Goal: Information Seeking & Learning: Learn about a topic

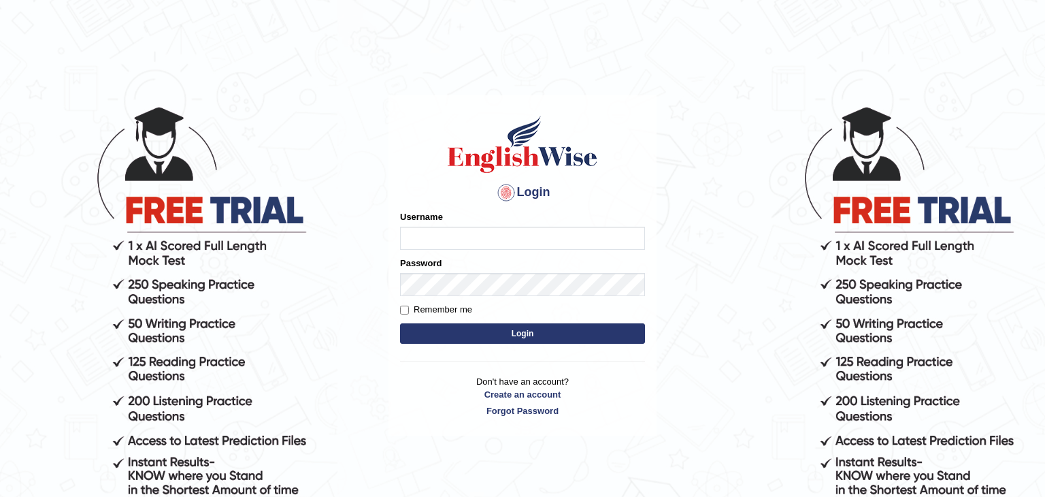
type input "Monia74"
click at [514, 339] on button "Login" at bounding box center [522, 333] width 245 height 20
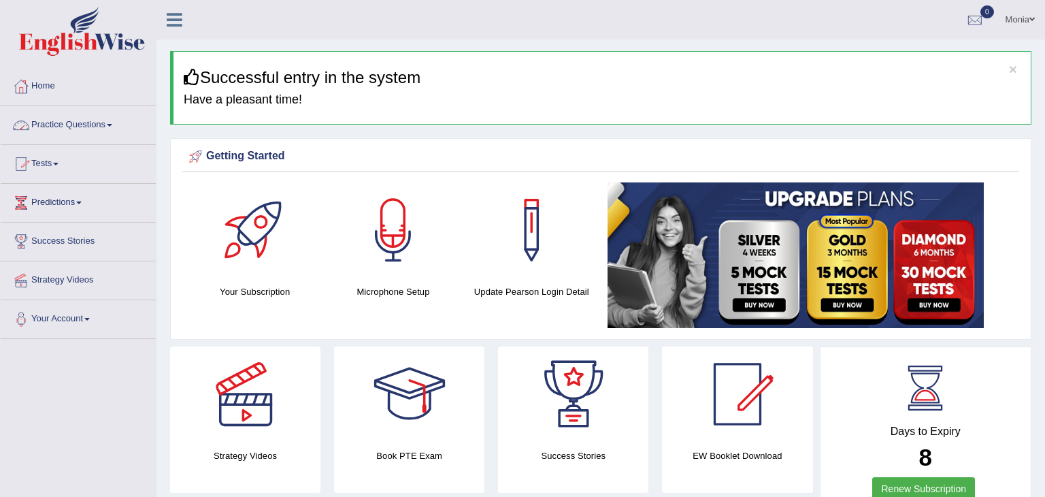
click at [82, 122] on link "Practice Questions" at bounding box center [78, 123] width 155 height 34
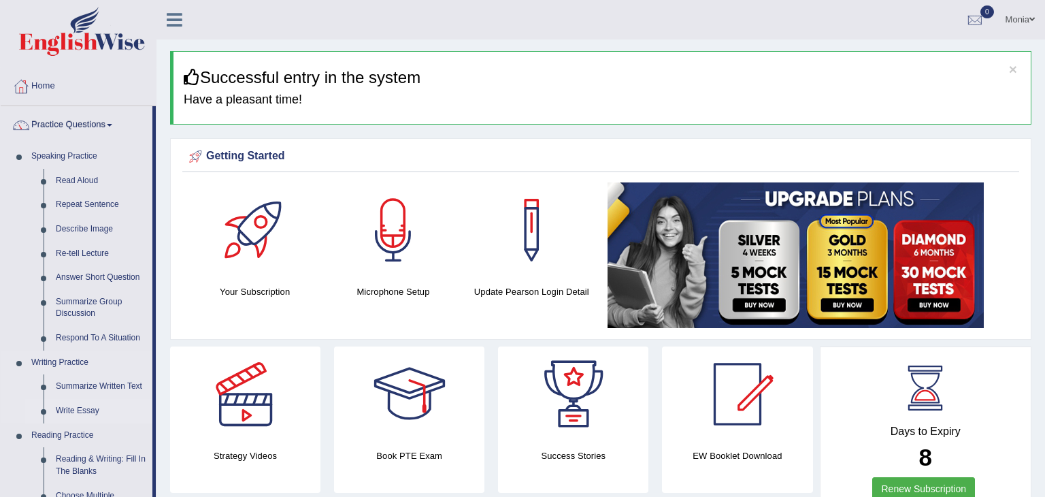
click at [74, 413] on link "Write Essay" at bounding box center [101, 411] width 103 height 24
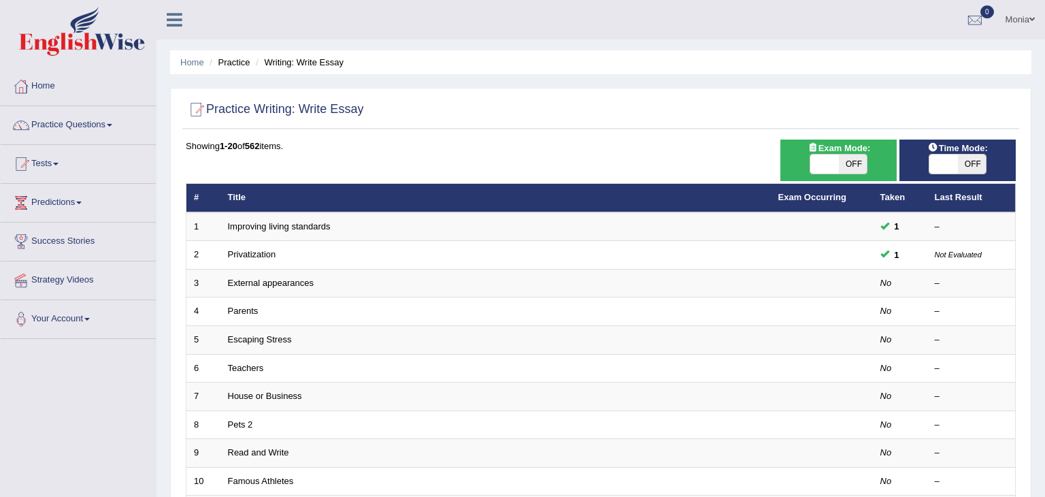
click at [840, 160] on span "OFF" at bounding box center [853, 163] width 29 height 19
checkbox input "true"
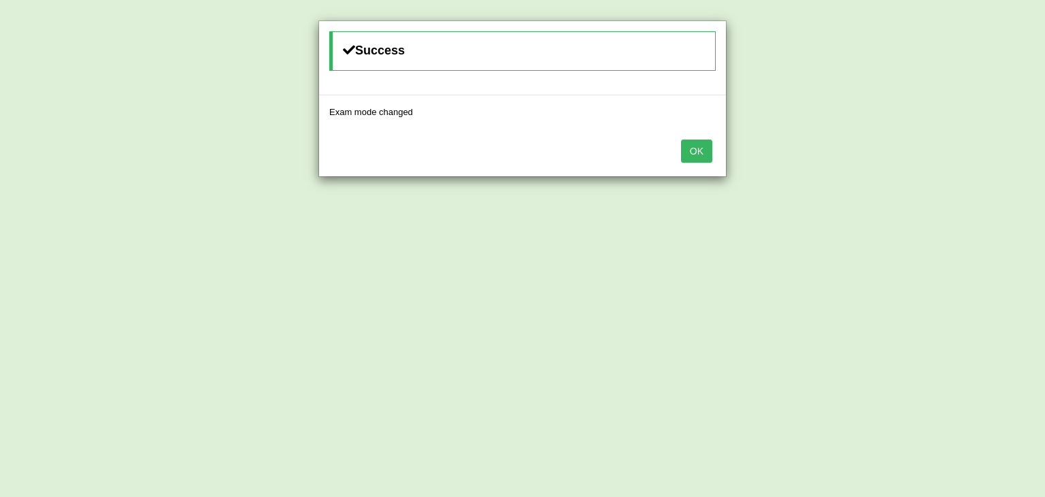
click at [689, 151] on button "OK" at bounding box center [696, 150] width 31 height 23
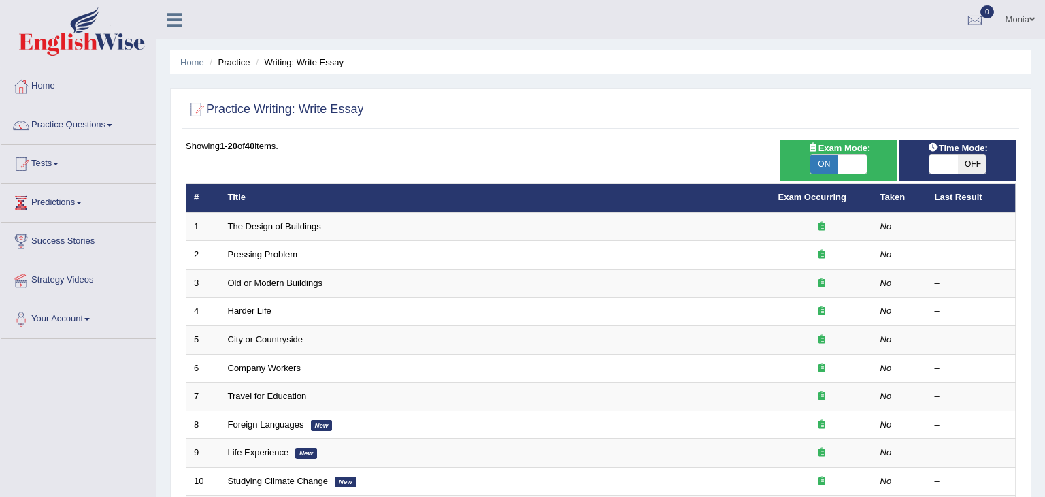
click at [945, 161] on span at bounding box center [943, 163] width 29 height 19
click at [945, 161] on span "ON" at bounding box center [943, 163] width 29 height 19
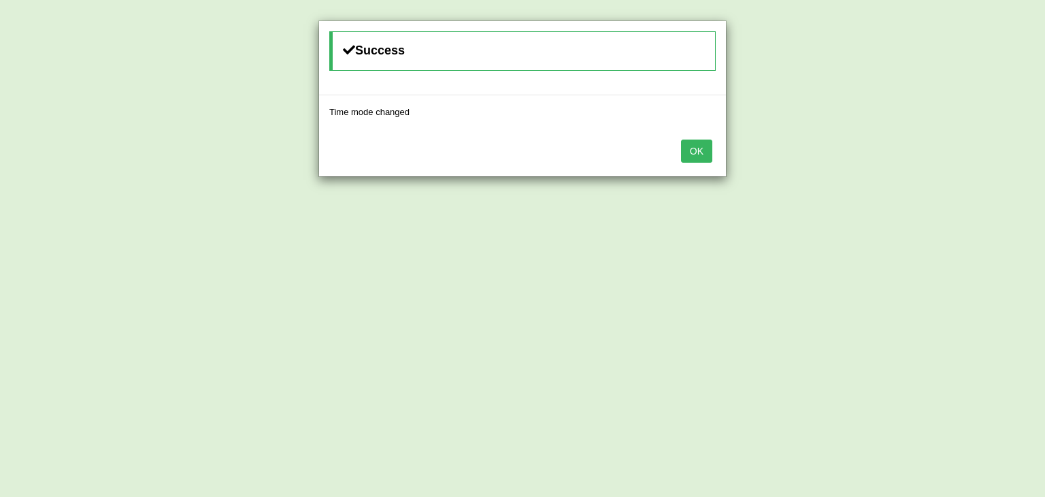
click at [698, 152] on button "OK" at bounding box center [696, 150] width 31 height 23
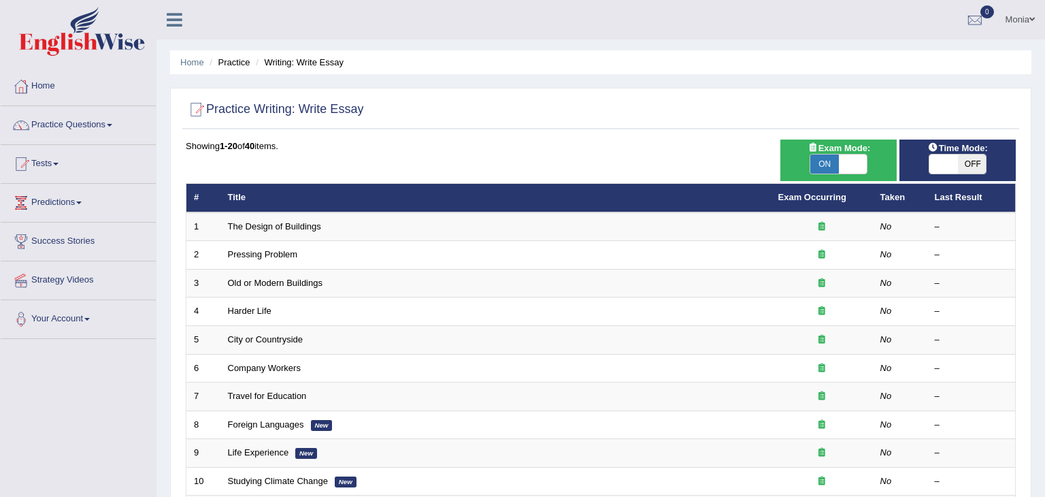
click at [980, 160] on span "OFF" at bounding box center [972, 163] width 29 height 19
checkbox input "true"
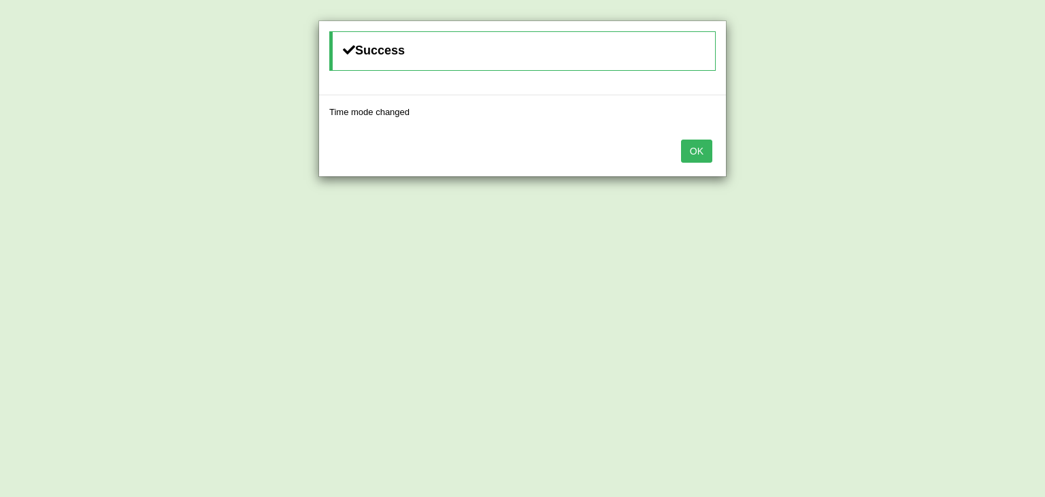
click at [700, 146] on button "OK" at bounding box center [696, 150] width 31 height 23
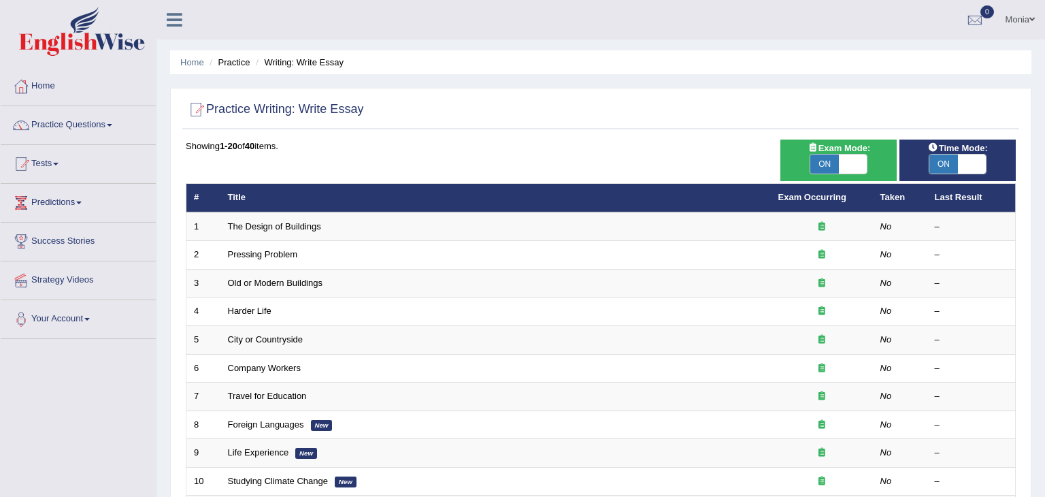
scroll to position [400, 0]
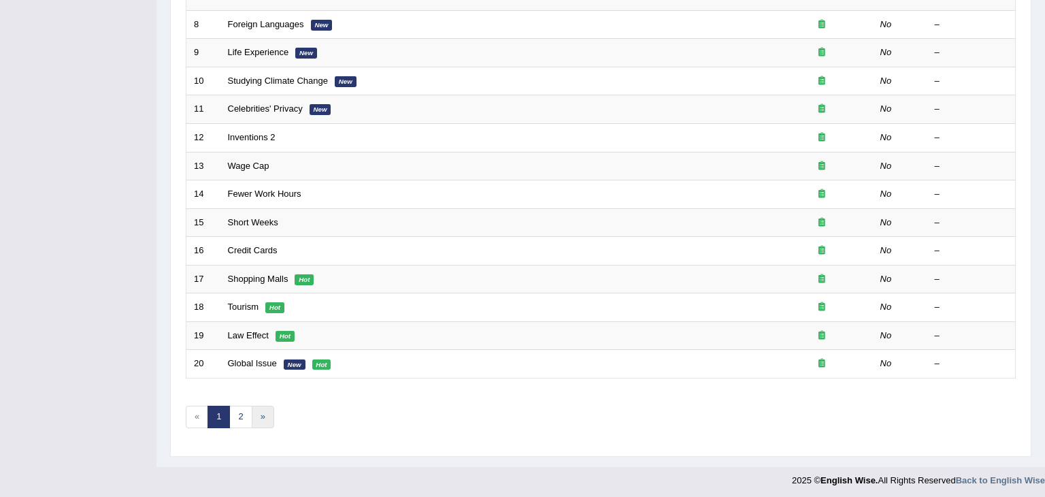
click at [259, 412] on link "»" at bounding box center [263, 416] width 22 height 22
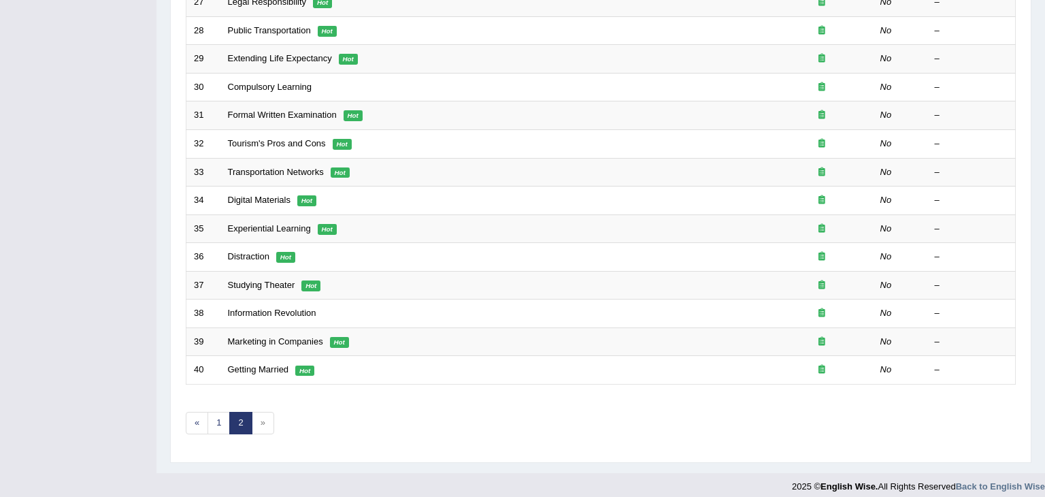
scroll to position [400, 0]
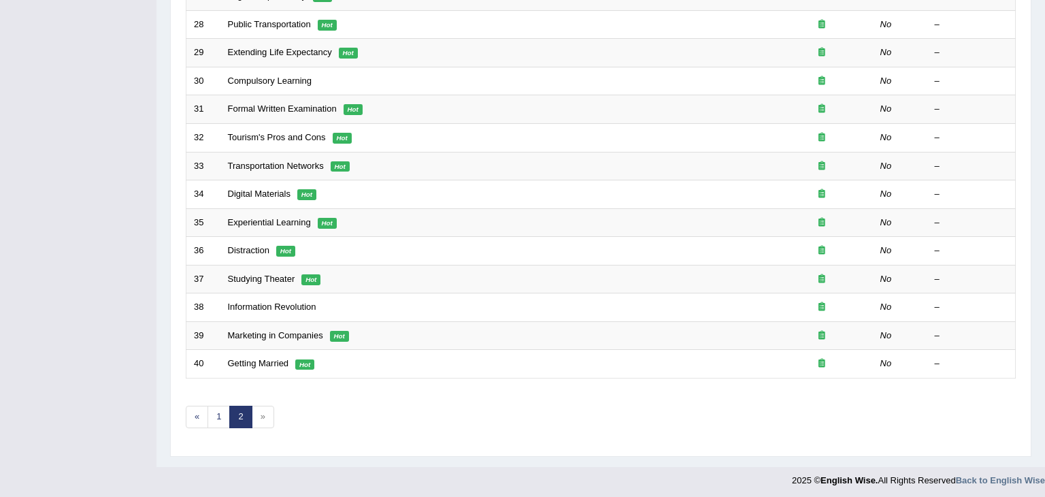
click at [252, 410] on span "»" at bounding box center [263, 416] width 22 height 22
click at [213, 413] on link "1" at bounding box center [219, 416] width 22 height 22
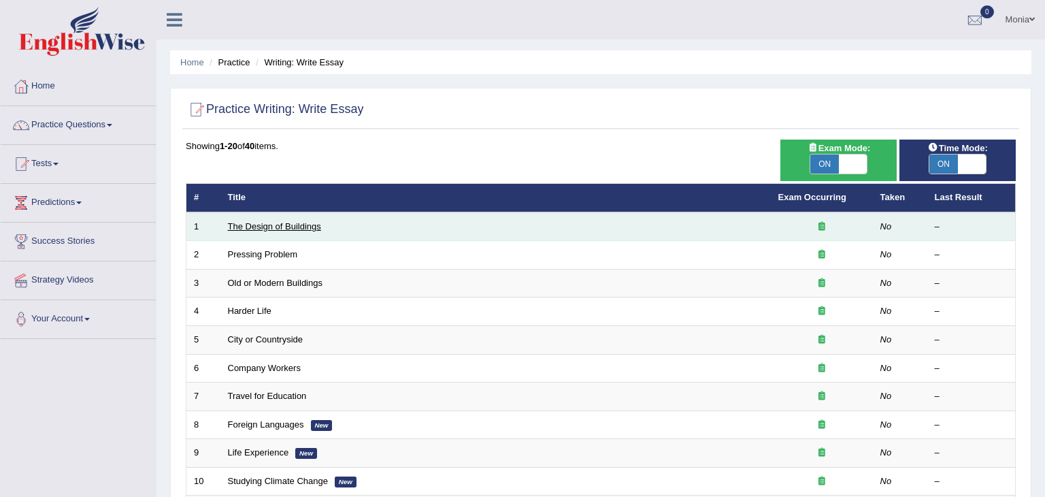
click at [265, 227] on link "The Design of Buildings" at bounding box center [274, 226] width 93 height 10
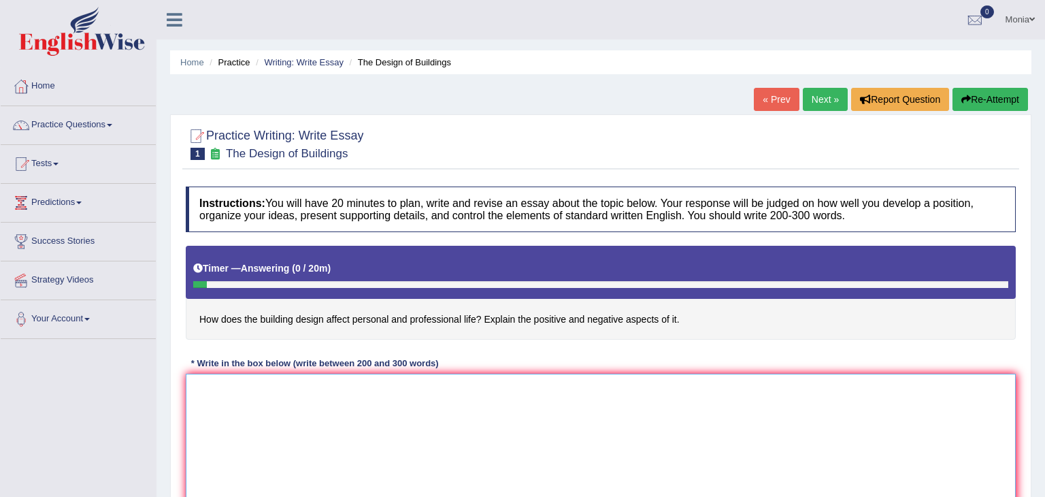
click at [252, 441] on textarea at bounding box center [601, 440] width 830 height 132
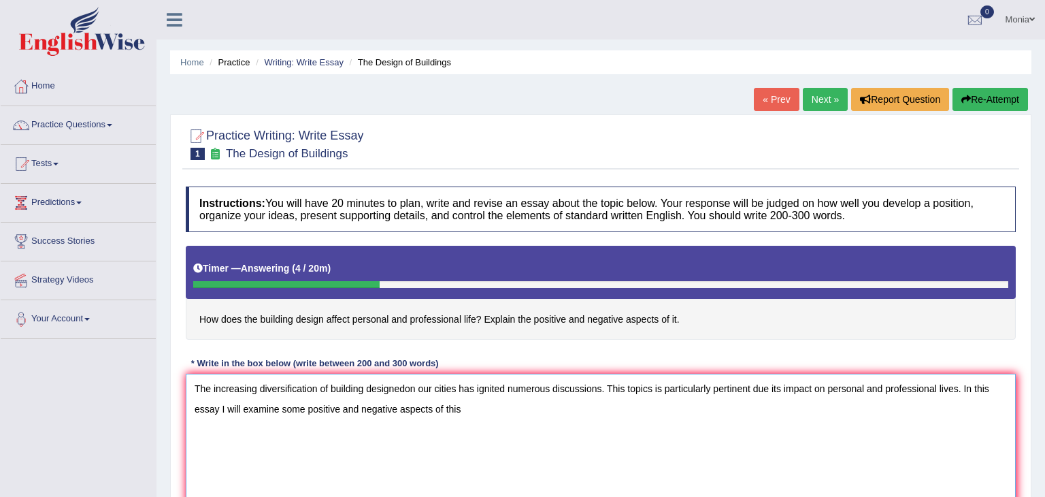
click at [406, 387] on textarea "The increasing diversification of building designedon our cities has ignited nu…" at bounding box center [601, 440] width 830 height 132
click at [470, 412] on textarea "The increasing diversification of building designe on our cities has ignited nu…" at bounding box center [601, 440] width 830 height 132
click at [500, 406] on textarea "The increasing diversification of building designe on our cities has ignited nu…" at bounding box center [601, 440] width 830 height 132
click at [581, 406] on textarea "The increasing diversification of building designe on our cities has ignited nu…" at bounding box center [601, 440] width 830 height 132
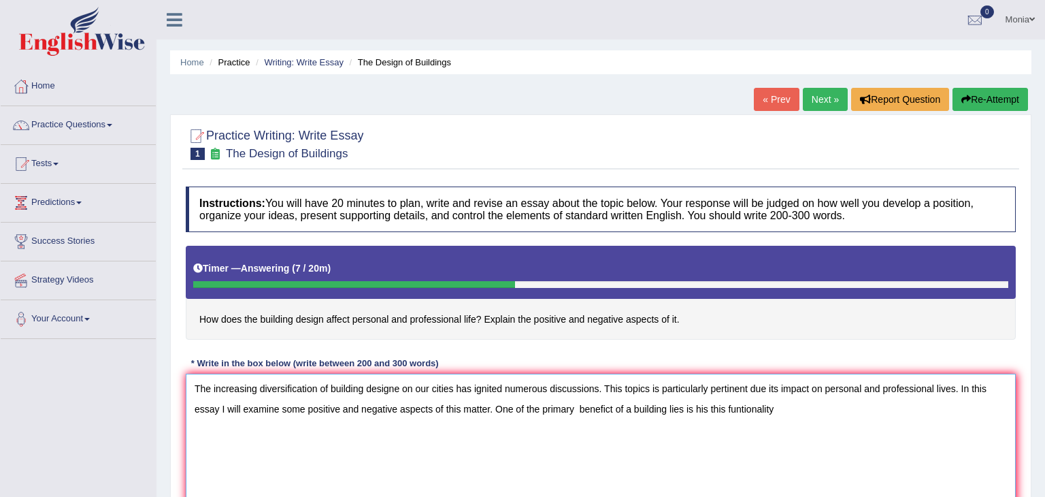
click at [714, 408] on textarea "The increasing diversification of building designe on our cities has ignited nu…" at bounding box center [601, 440] width 830 height 132
click at [785, 409] on textarea "The increasing diversification of building designe on our cities has ignited nu…" at bounding box center [601, 440] width 830 height 132
click at [725, 408] on textarea "The increasing diversification of building designe on our cities has ignited nu…" at bounding box center [601, 440] width 830 height 132
click at [836, 407] on textarea "The increasing diversification of building designe on our cities has ignited nu…" at bounding box center [601, 440] width 830 height 132
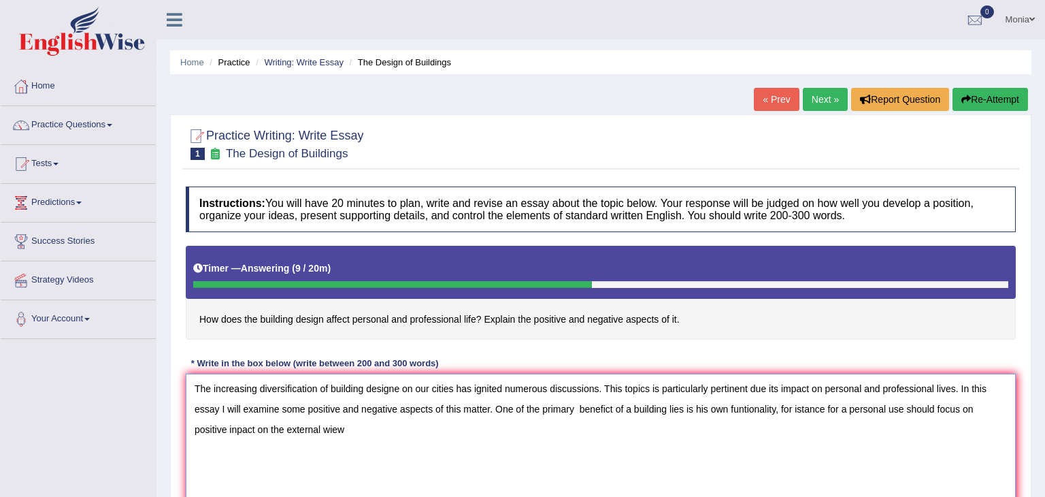
click at [331, 427] on textarea "The increasing diversification of building designe on our cities has ignited nu…" at bounding box center [601, 440] width 830 height 132
click at [350, 420] on textarea "The increasing diversification of building designe on our cities has ignited nu…" at bounding box center [601, 440] width 830 height 132
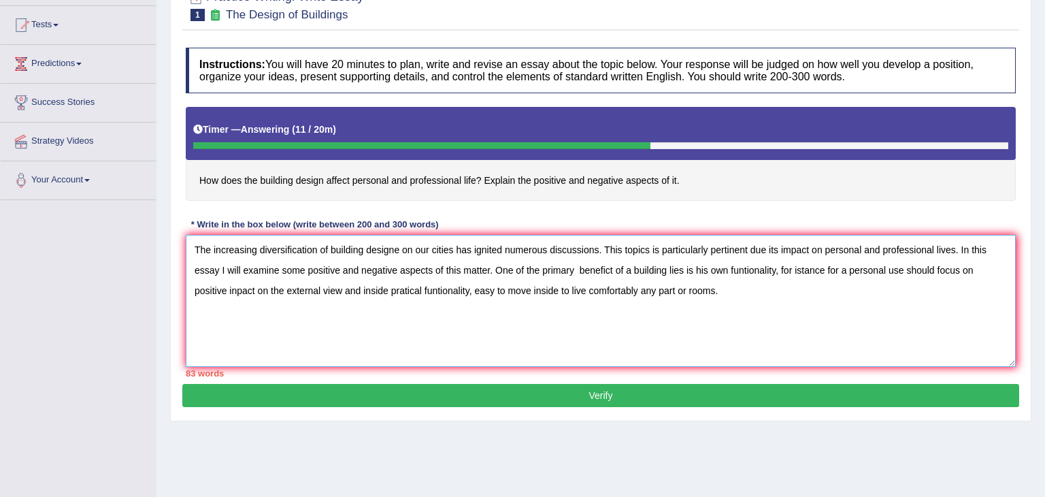
scroll to position [59, 0]
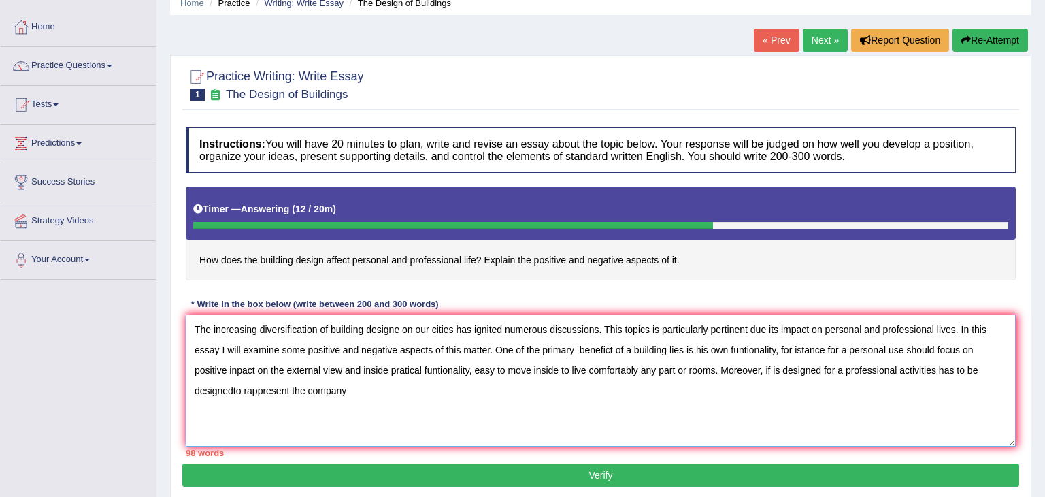
click at [233, 388] on textarea "The increasing diversification of building designe on our cities has ignited nu…" at bounding box center [601, 380] width 830 height 132
click at [352, 387] on textarea "The increasing diversification of building designe on our cities has ignited nu…" at bounding box center [601, 380] width 830 height 132
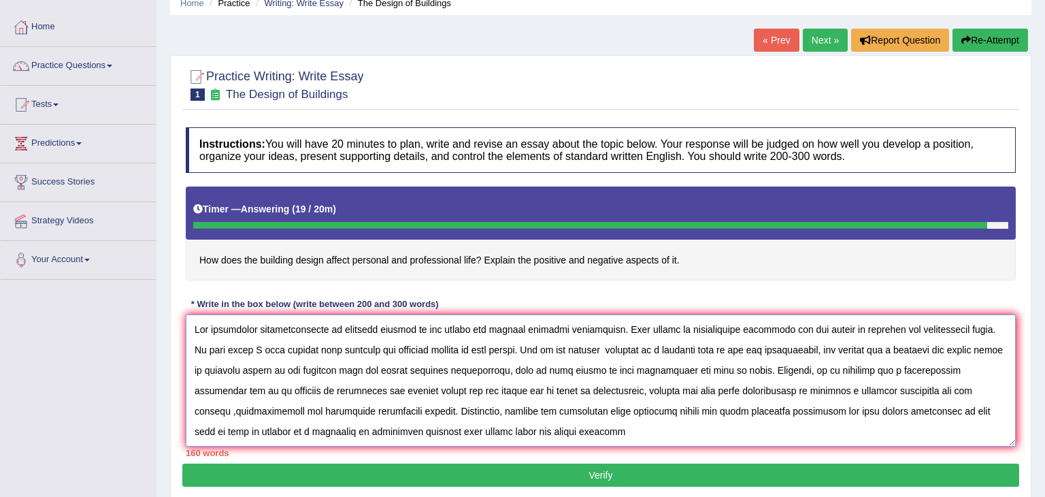
click at [419, 429] on textarea at bounding box center [601, 380] width 830 height 132
click at [533, 430] on textarea at bounding box center [601, 380] width 830 height 132
type textarea "The increasing diversification of building designe on our cities has ignited nu…"
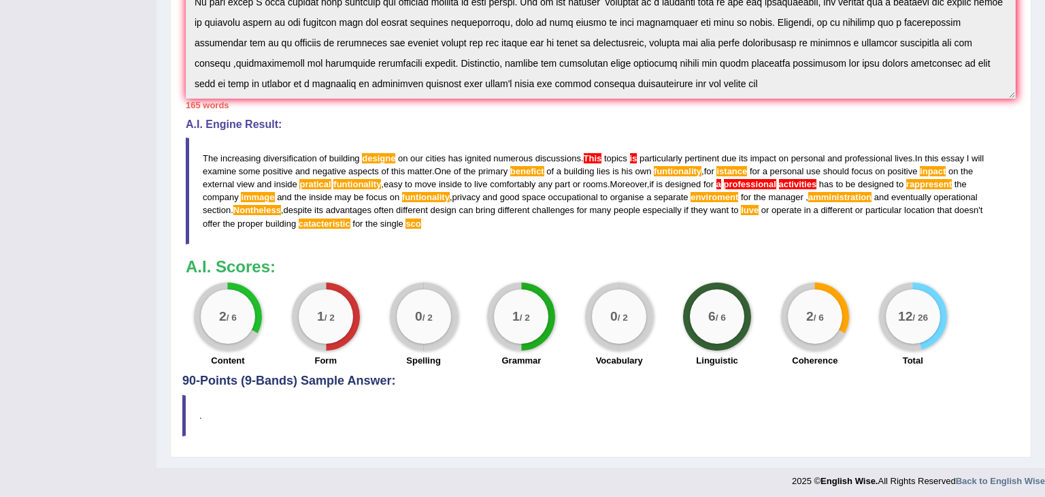
scroll to position [0, 0]
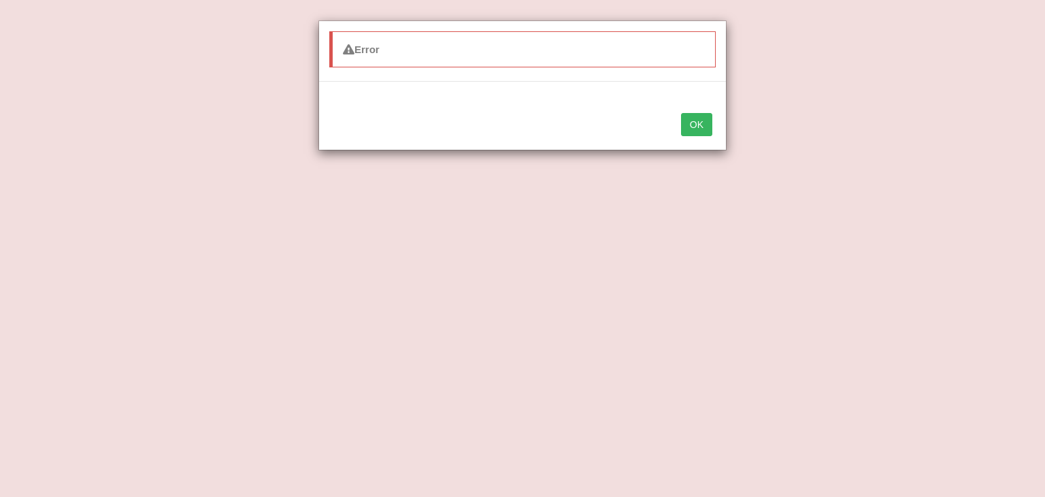
click at [701, 126] on button "OK" at bounding box center [696, 124] width 31 height 23
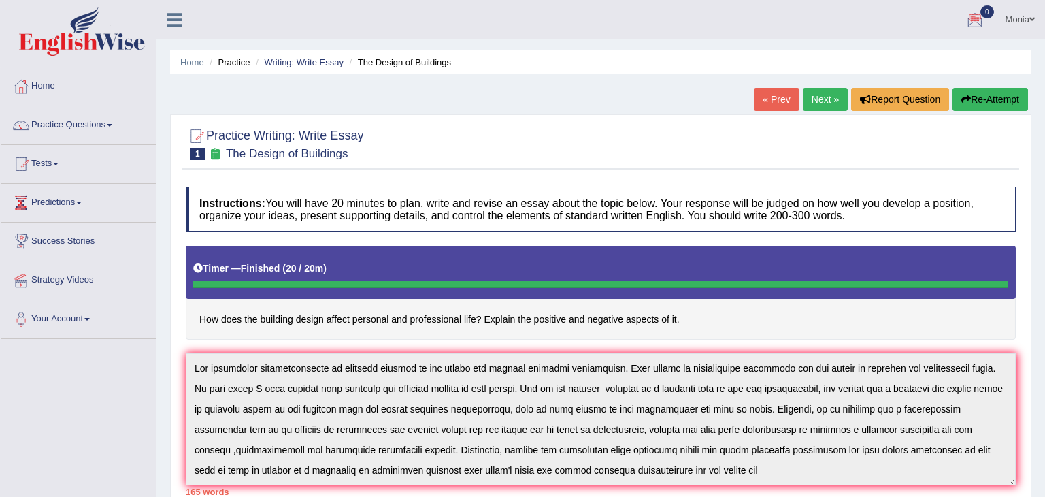
click at [58, 165] on span at bounding box center [55, 164] width 5 height 3
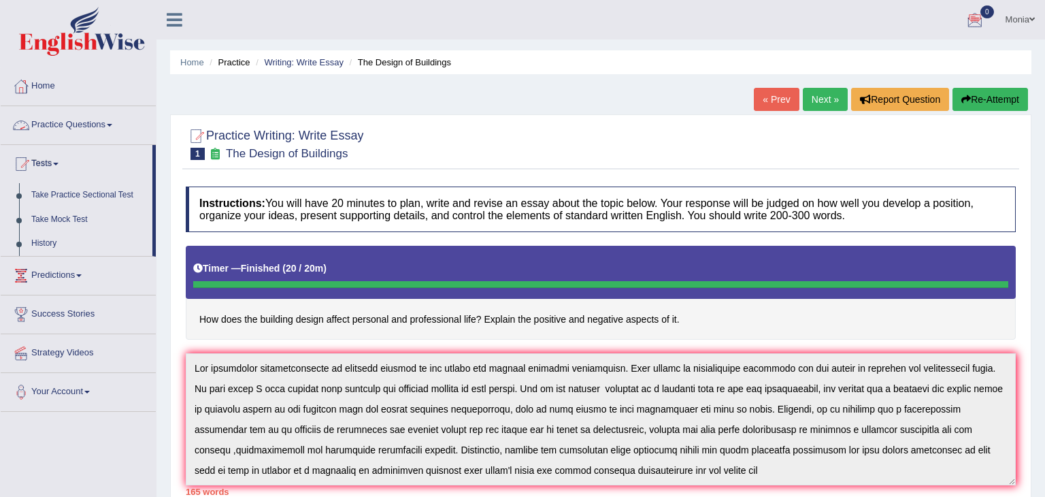
click at [109, 125] on link "Practice Questions" at bounding box center [78, 123] width 155 height 34
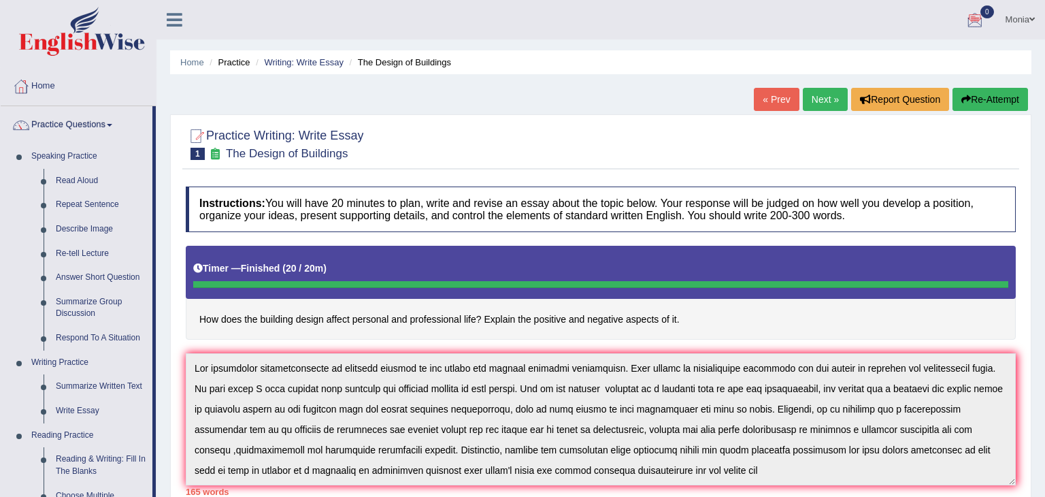
click at [823, 103] on link "Next »" at bounding box center [825, 99] width 45 height 23
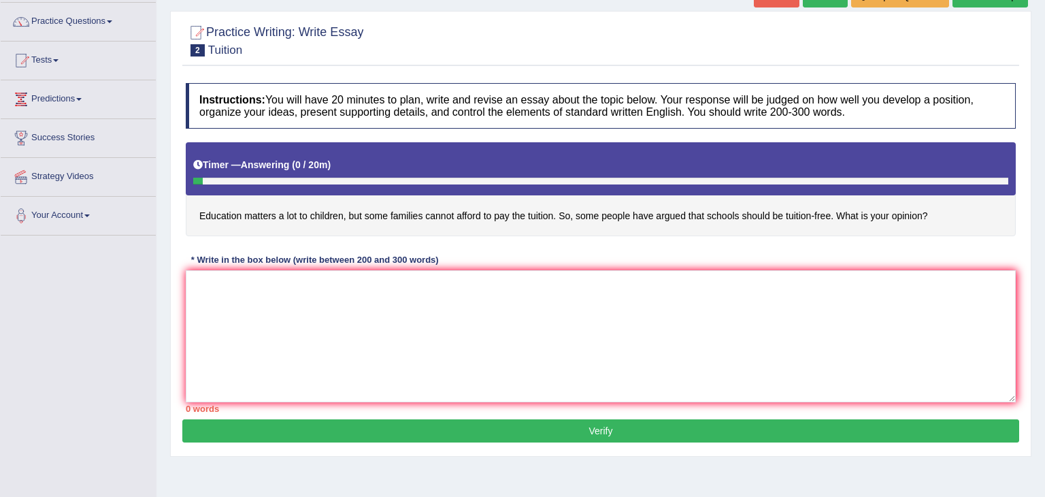
scroll to position [107, 0]
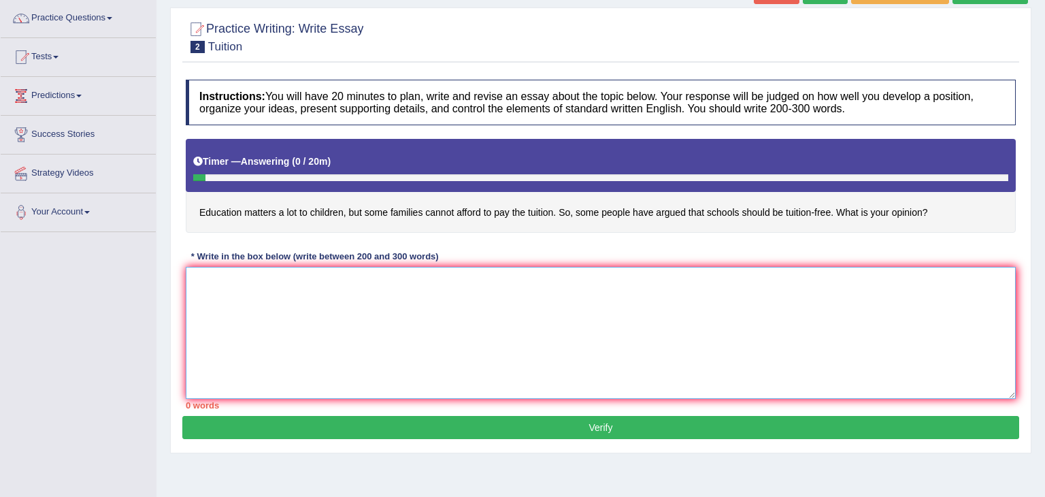
click at [224, 317] on textarea at bounding box center [601, 333] width 830 height 132
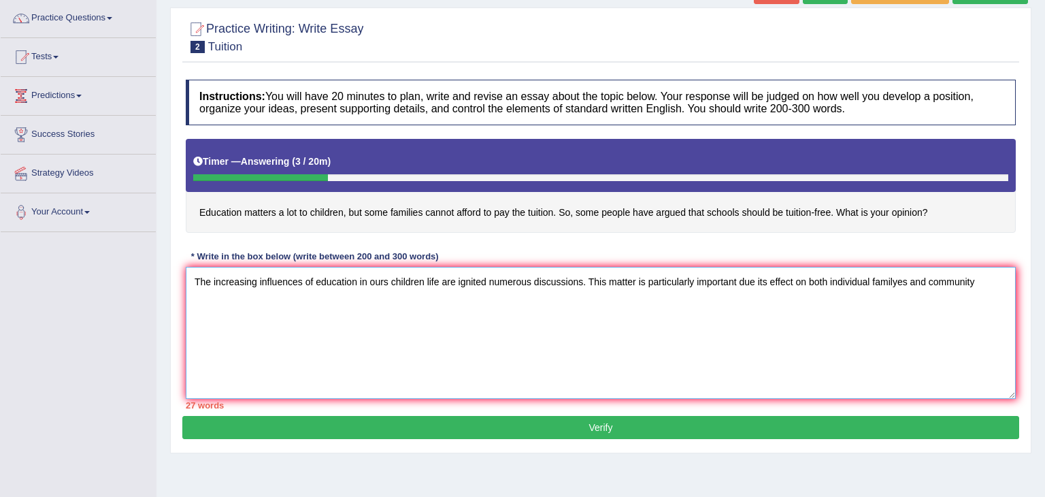
click at [904, 281] on textarea "The increasing influences of education in ours children life are ignited numero…" at bounding box center [601, 333] width 830 height 132
click at [981, 282] on textarea "The increasing influences of education in ours children life are ignited numero…" at bounding box center [601, 333] width 830 height 132
click at [191, 331] on textarea "The increasing influences of education in ours children life are ignited numero…" at bounding box center [601, 333] width 830 height 132
click at [196, 292] on textarea "The increasing influences of education in ours children life are ignited numero…" at bounding box center [601, 333] width 830 height 132
click at [984, 288] on textarea "The increasing influences of education in ours children life are ignited numero…" at bounding box center [601, 333] width 830 height 132
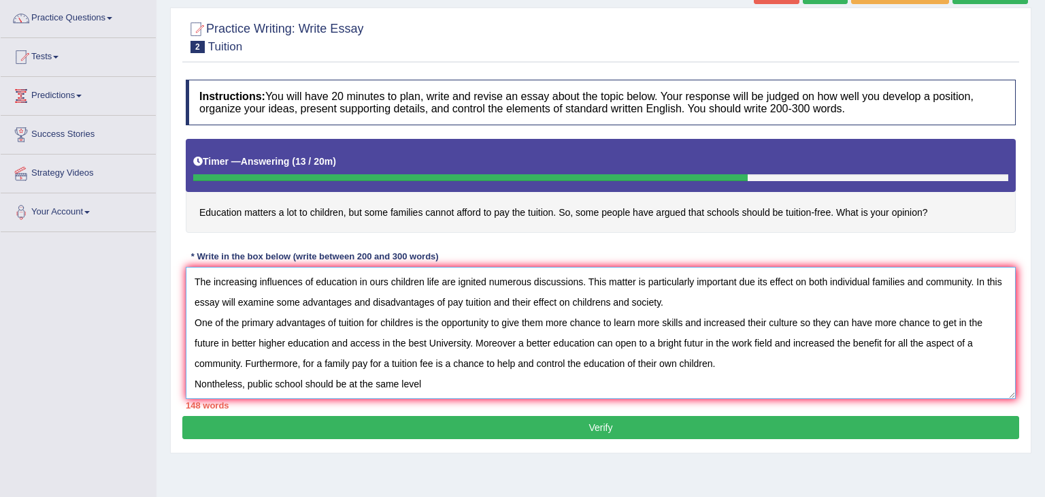
click at [399, 384] on textarea "The increasing influences of education in ours children life are ignited numero…" at bounding box center [601, 333] width 830 height 132
click at [474, 385] on textarea "The increasing influences of education in ours children life are ignited numero…" at bounding box center [601, 333] width 830 height 132
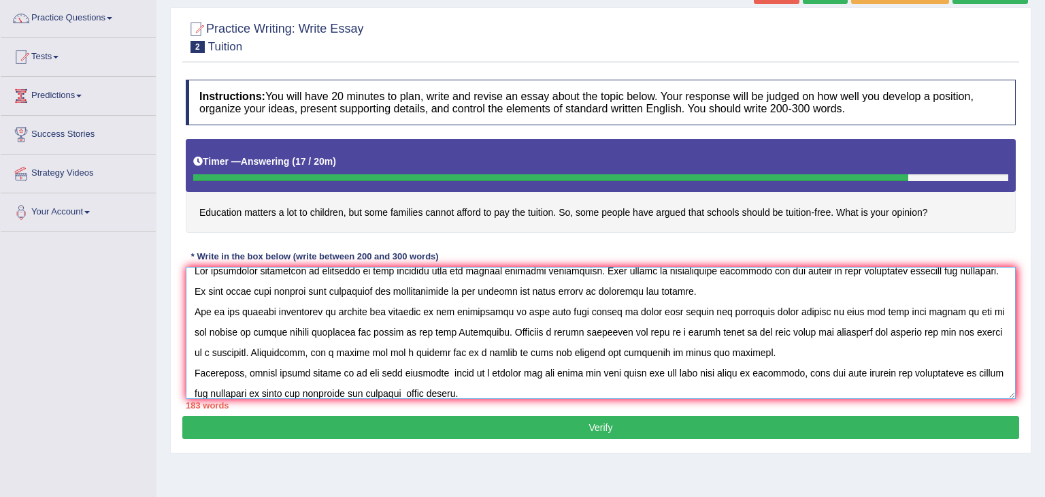
scroll to position [32, 0]
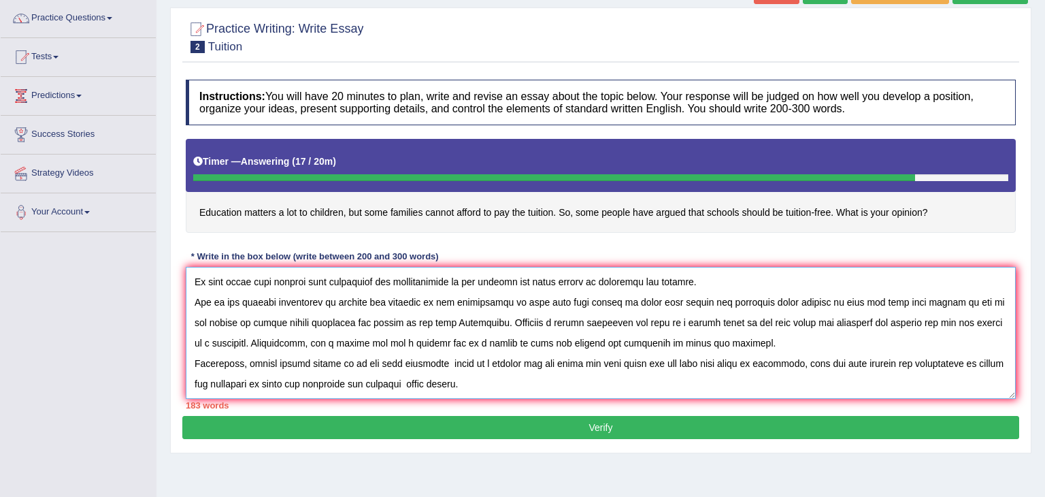
click at [455, 371] on textarea at bounding box center [601, 333] width 830 height 132
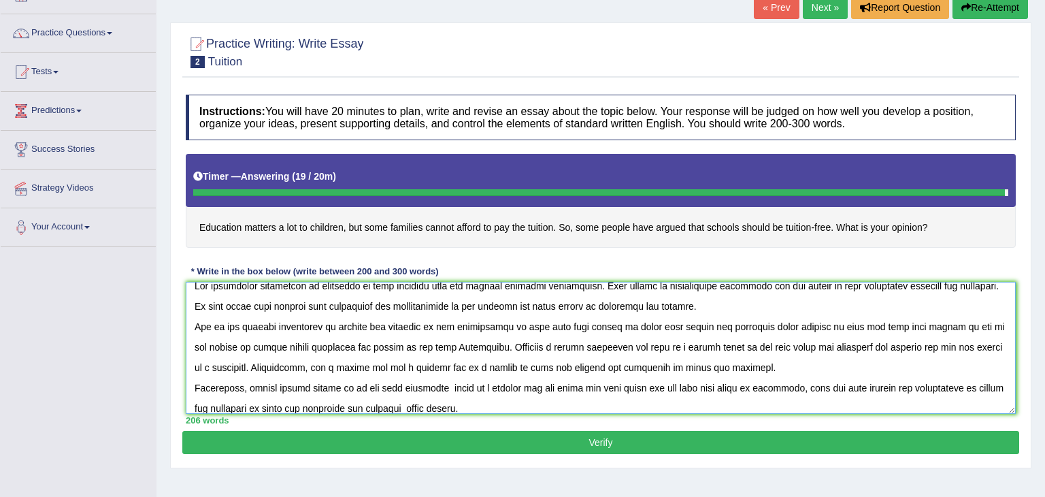
scroll to position [0, 0]
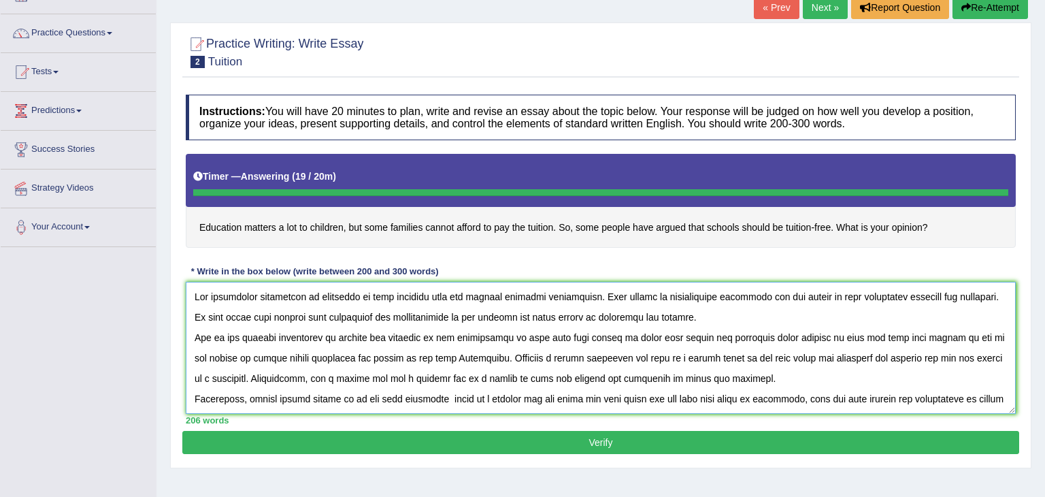
type textarea "The increasing influences of education in ours children life are ignited numero…"
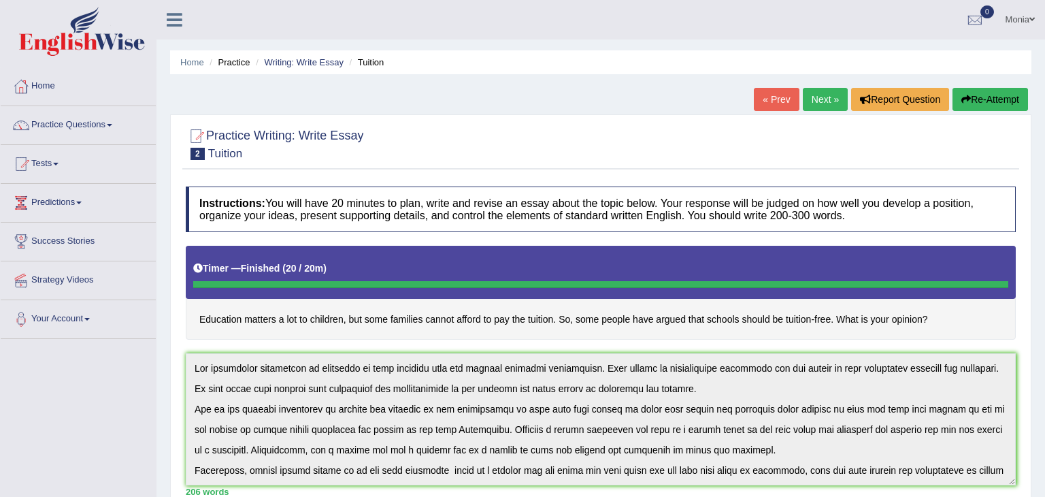
click at [117, 133] on link "Practice Questions" at bounding box center [78, 123] width 155 height 34
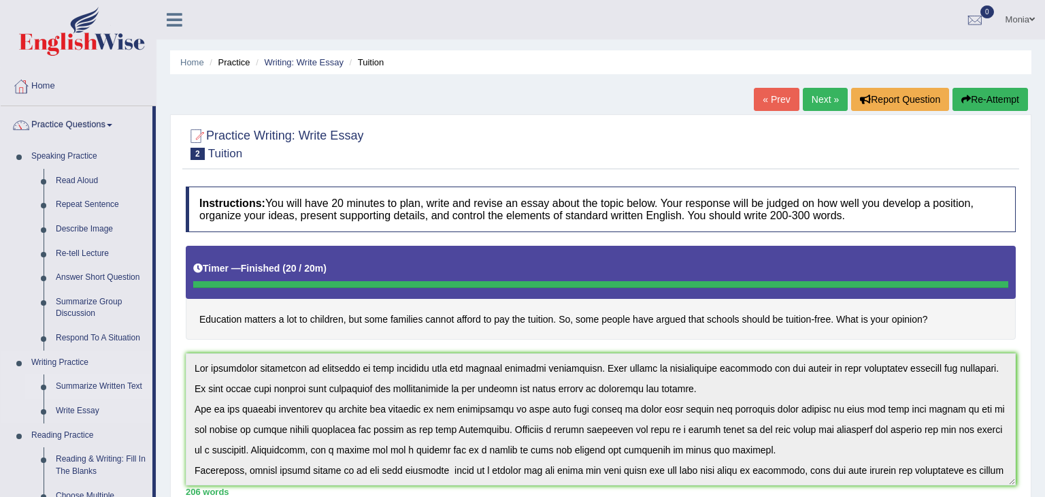
click at [117, 386] on link "Summarize Written Text" at bounding box center [101, 386] width 103 height 24
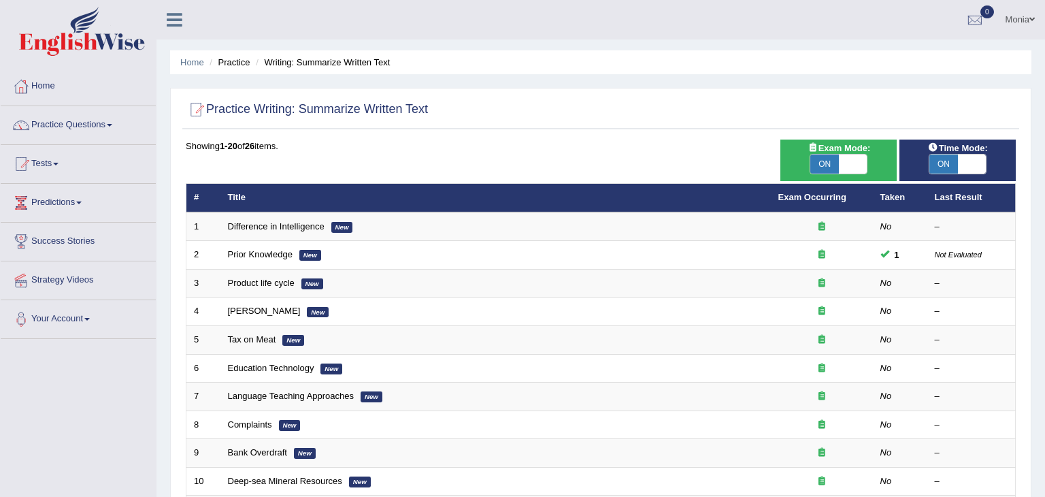
click at [112, 125] on span at bounding box center [109, 125] width 5 height 3
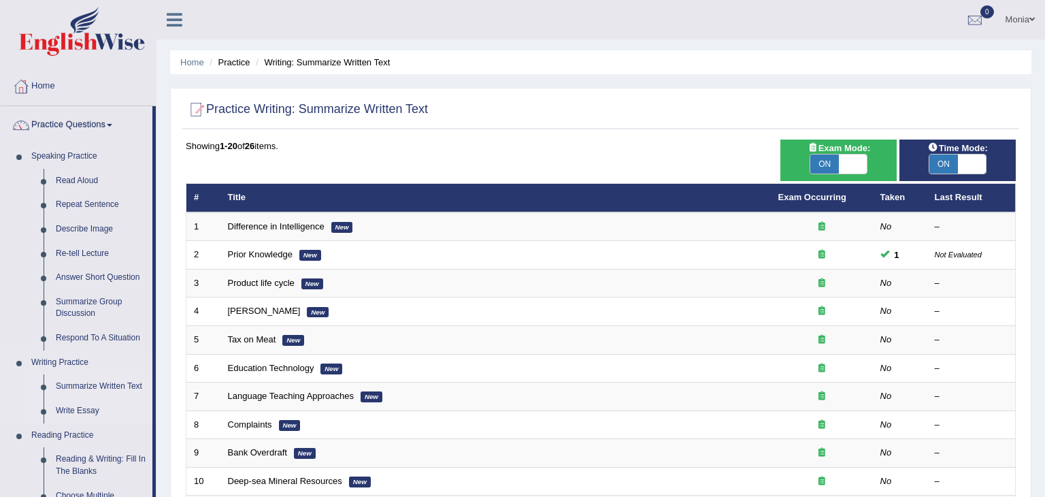
click at [83, 414] on link "Write Essay" at bounding box center [101, 411] width 103 height 24
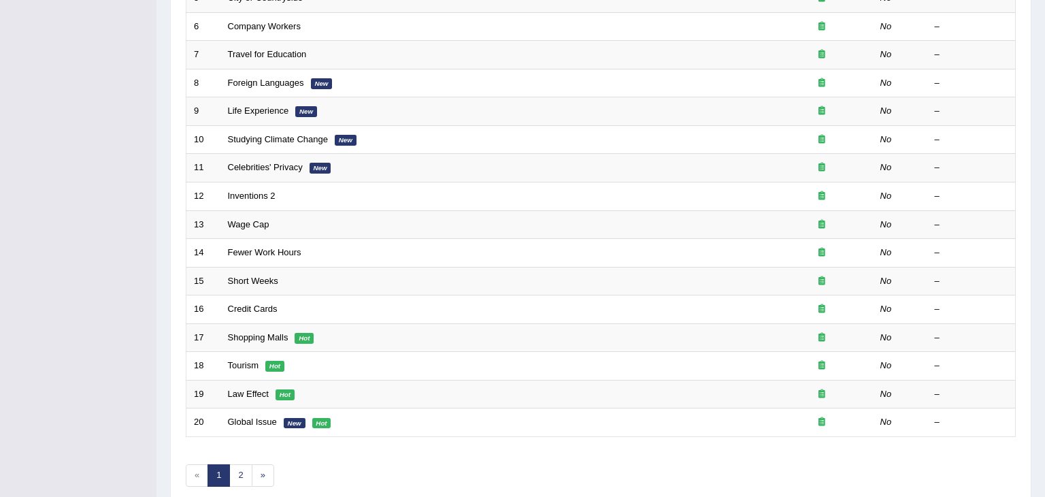
scroll to position [337, 0]
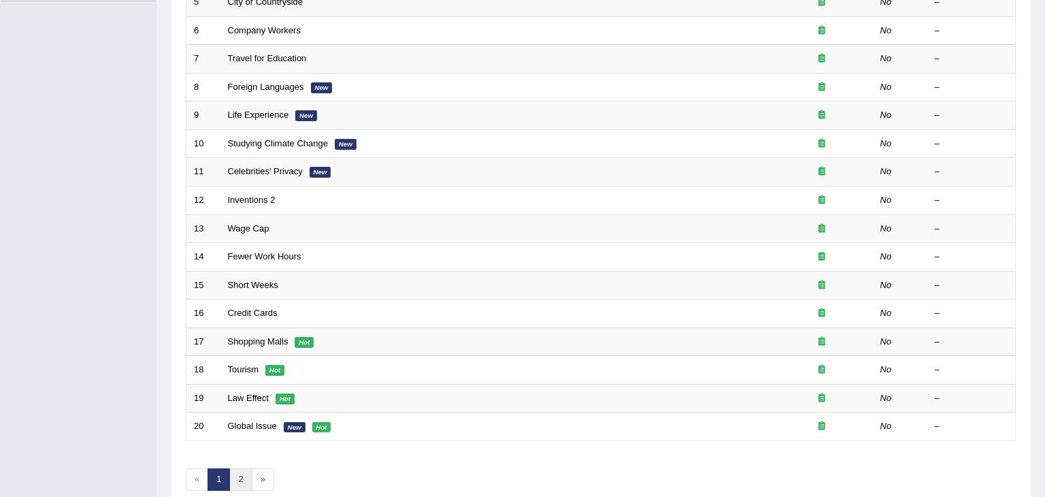
click at [239, 481] on link "2" at bounding box center [240, 479] width 22 height 22
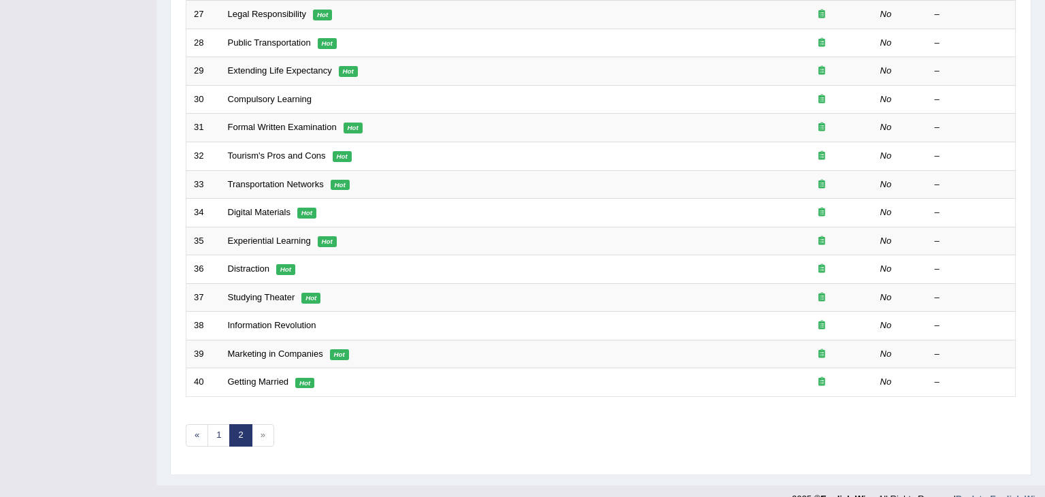
scroll to position [400, 0]
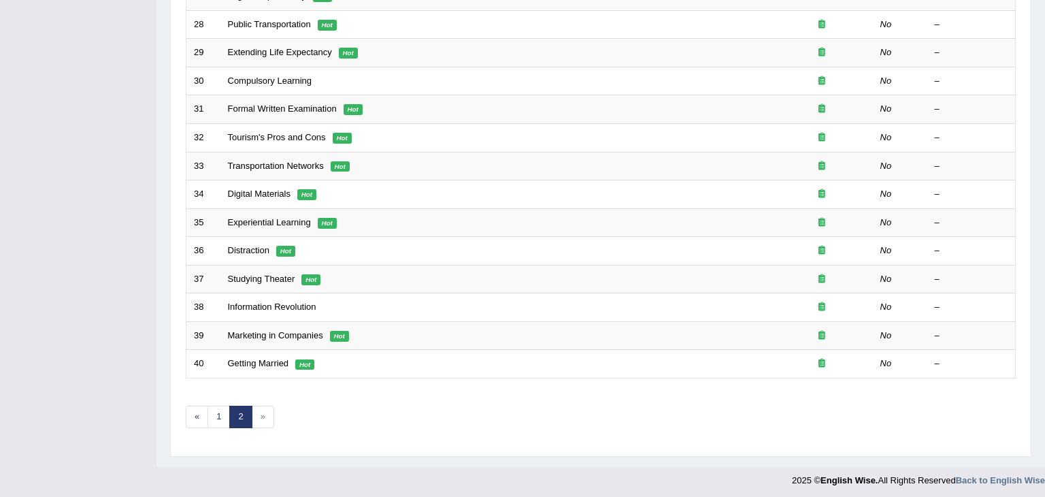
click at [401, 391] on div "Showing 21-40 of 40 items. # Title Exam Occurring Taken Last Result 21 Age Limi…" at bounding box center [601, 92] width 830 height 706
click at [215, 413] on link "1" at bounding box center [219, 416] width 22 height 22
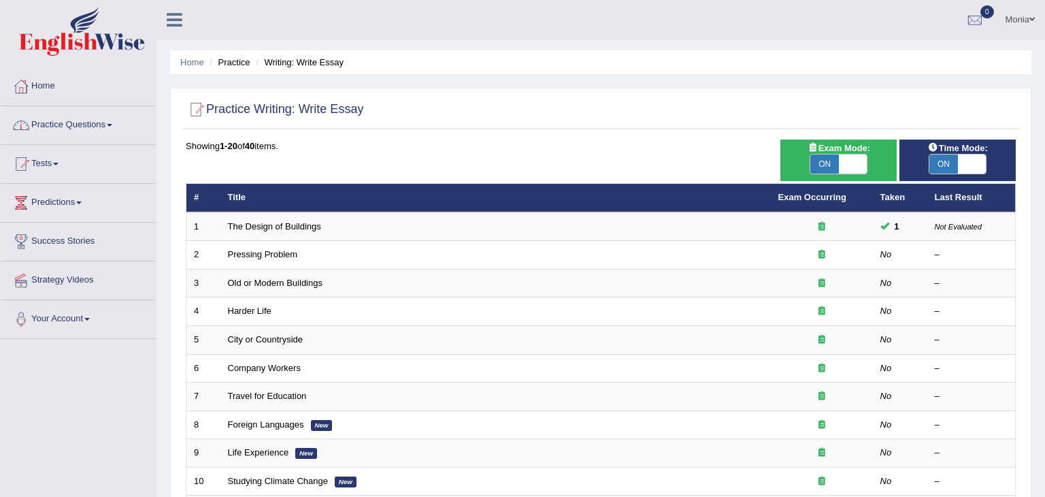
click at [117, 120] on link "Practice Questions" at bounding box center [78, 123] width 155 height 34
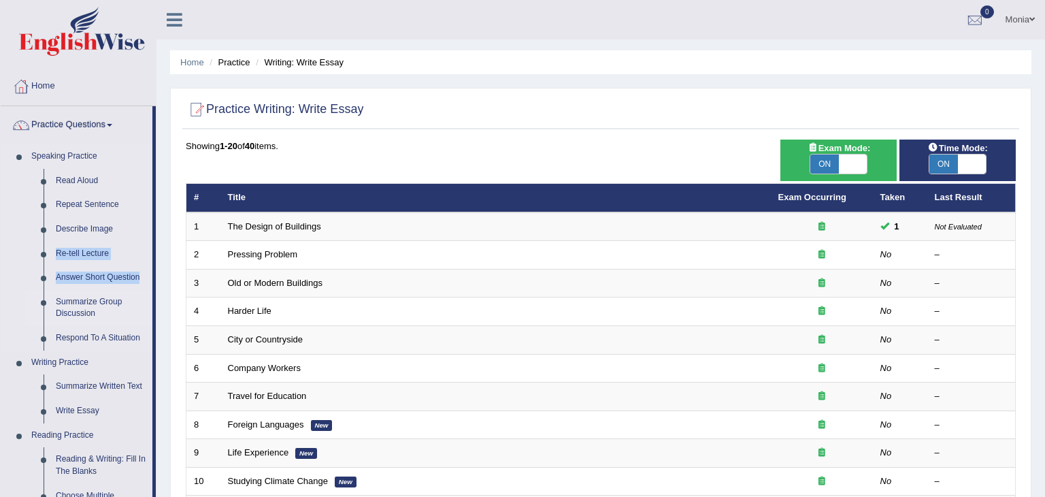
drag, startPoint x: 153, startPoint y: 225, endPoint x: 152, endPoint y: 288, distance: 63.3
click at [152, 288] on li "Practice Questions Speaking Practice Read Aloud Repeat Sentence Describe Image …" at bounding box center [78, 488] width 155 height 765
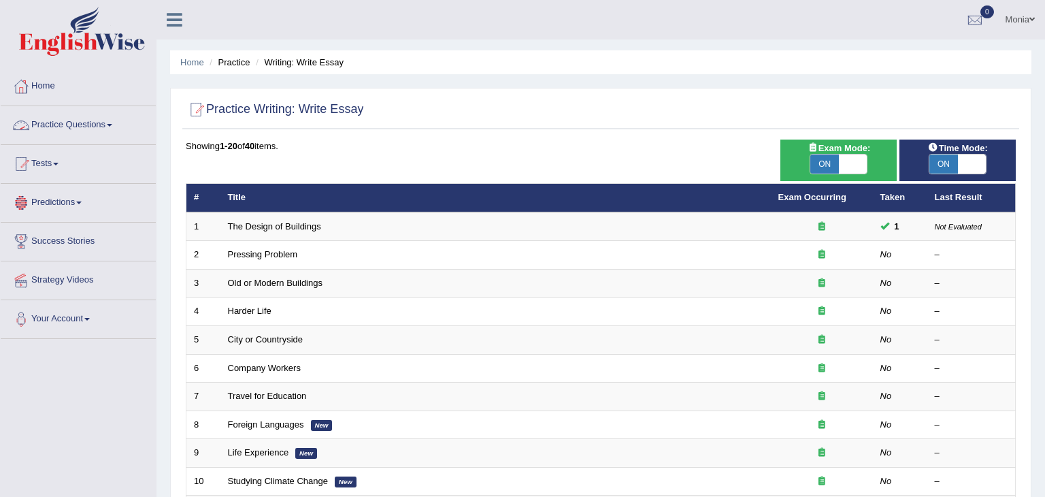
click at [112, 125] on span at bounding box center [109, 125] width 5 height 3
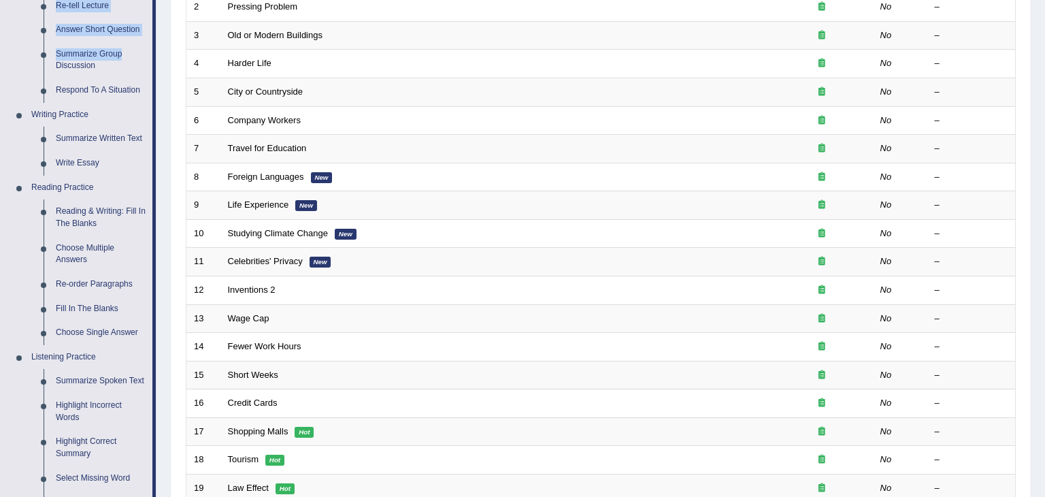
scroll to position [84, 0]
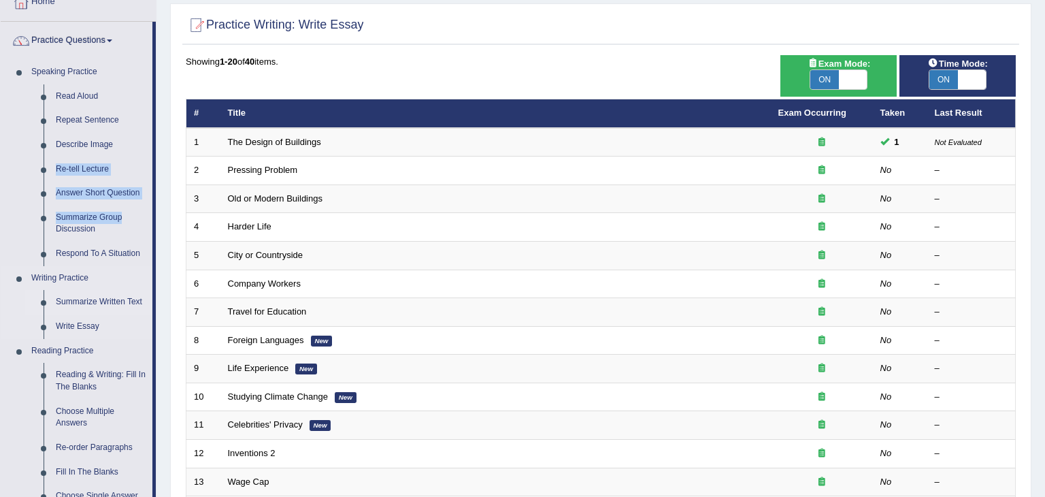
click at [126, 300] on link "Summarize Written Text" at bounding box center [101, 302] width 103 height 24
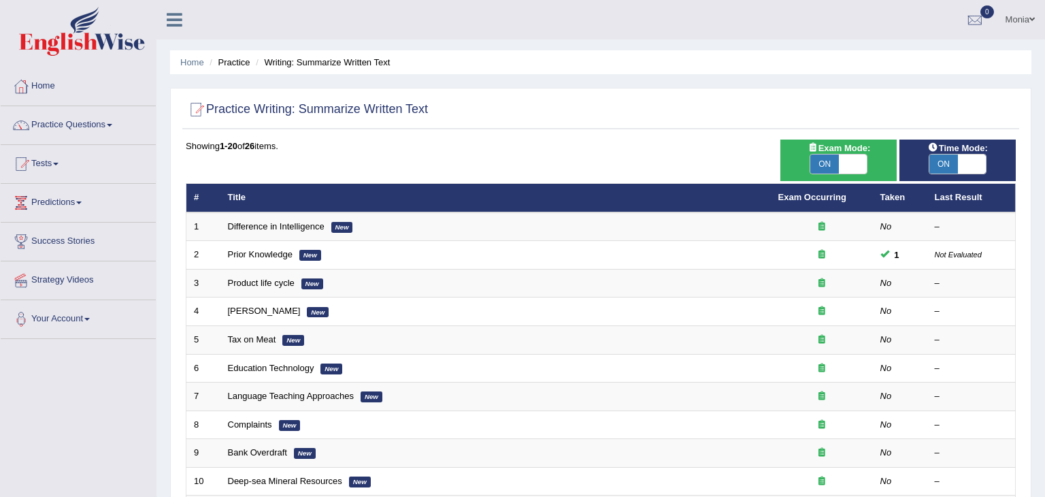
click at [826, 163] on span "ON" at bounding box center [824, 163] width 29 height 19
checkbox input "false"
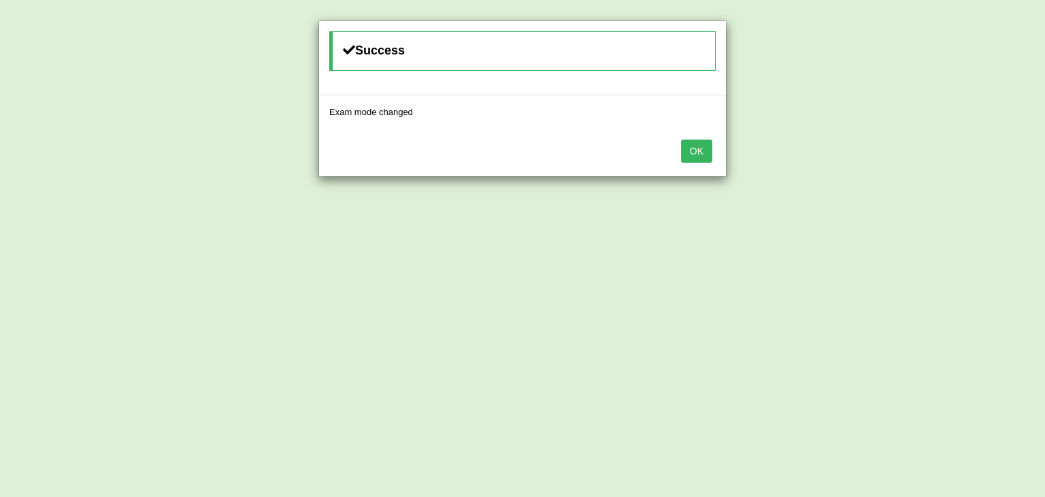
click at [694, 157] on button "OK" at bounding box center [696, 150] width 31 height 23
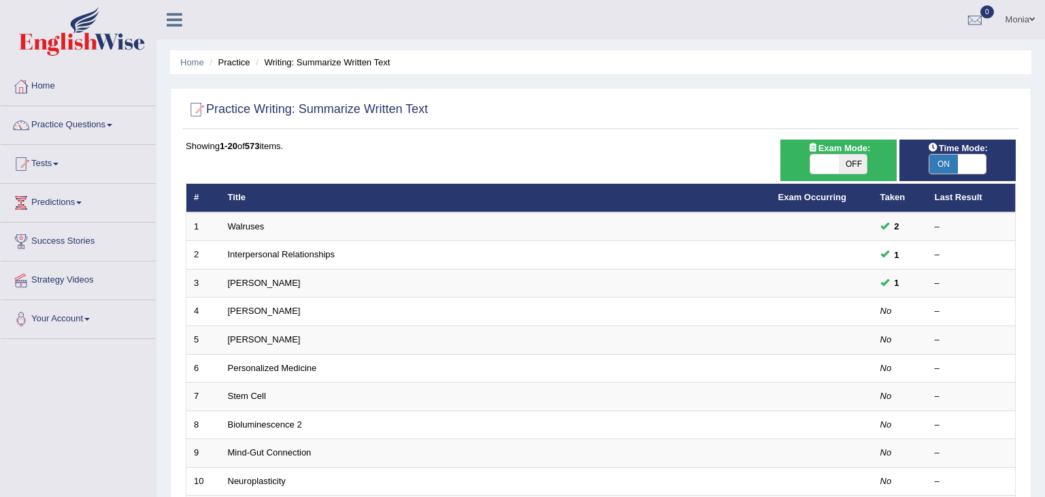
click at [942, 167] on span "ON" at bounding box center [943, 163] width 29 height 19
checkbox input "false"
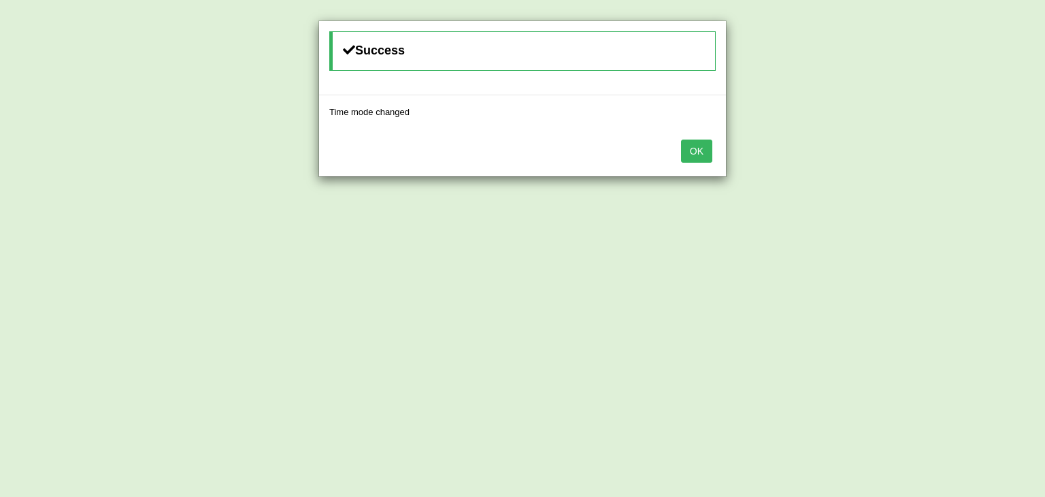
click at [686, 152] on button "OK" at bounding box center [696, 150] width 31 height 23
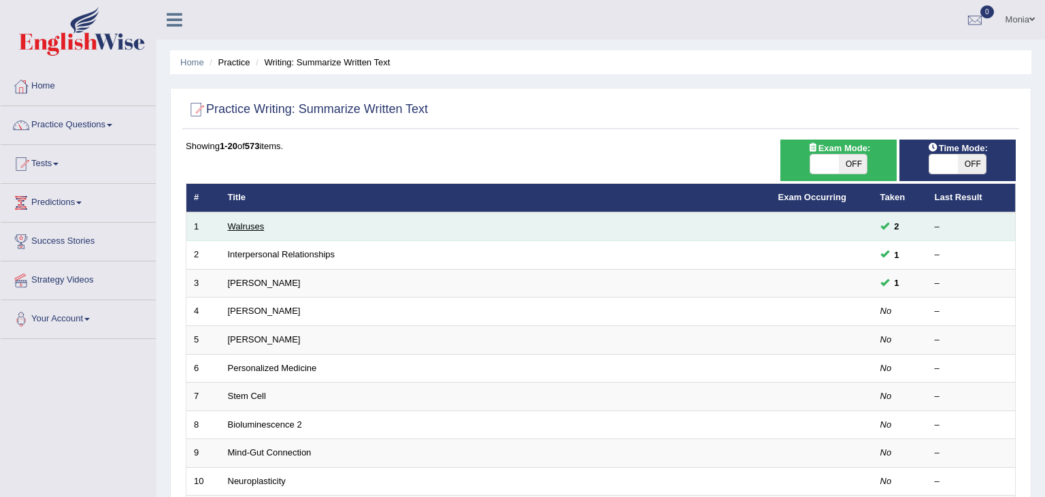
click at [248, 223] on link "Walruses" at bounding box center [246, 226] width 37 height 10
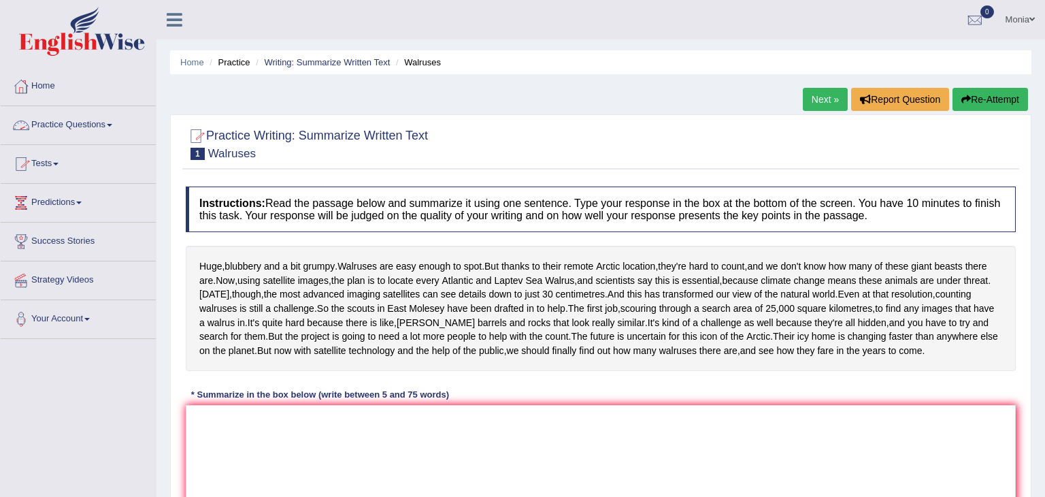
click at [97, 127] on link "Practice Questions" at bounding box center [78, 123] width 155 height 34
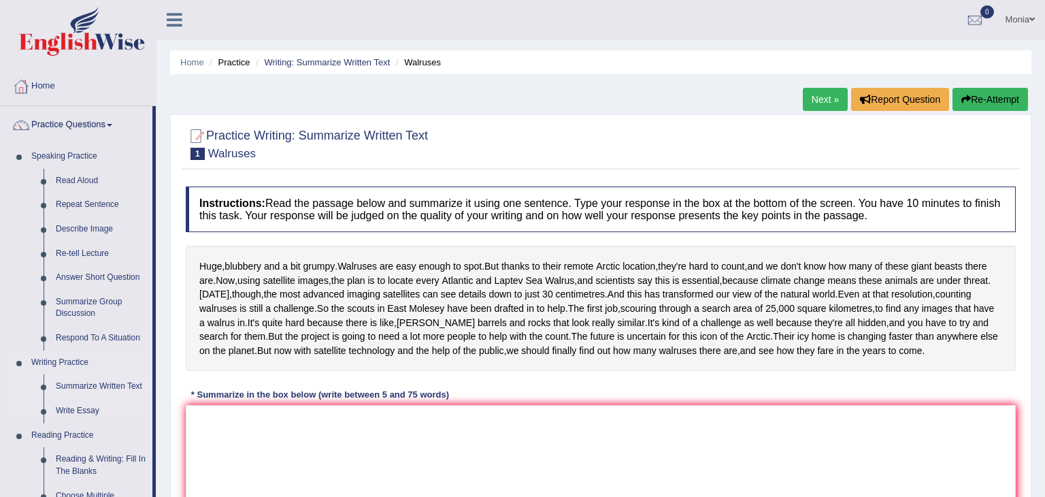
click at [101, 387] on link "Summarize Written Text" at bounding box center [101, 386] width 103 height 24
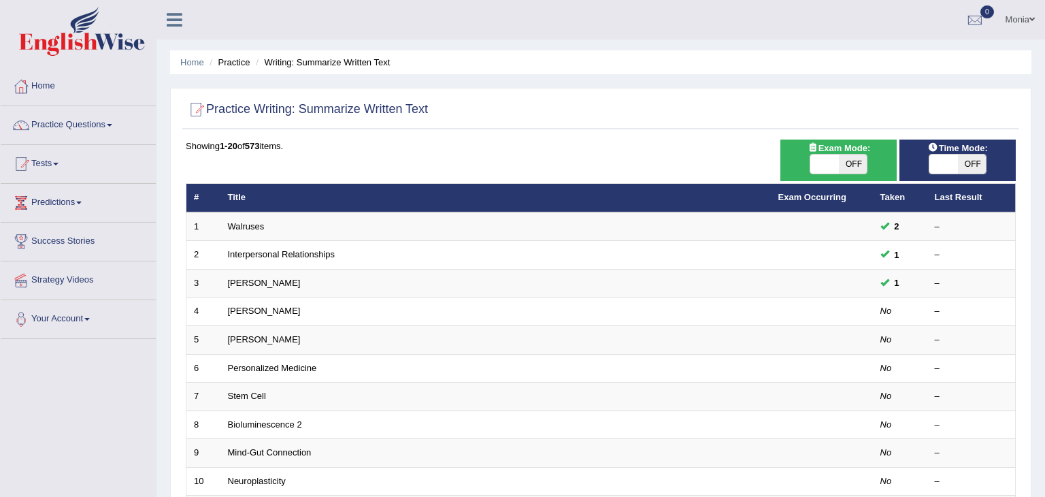
click at [818, 163] on span at bounding box center [824, 163] width 29 height 19
checkbox input "true"
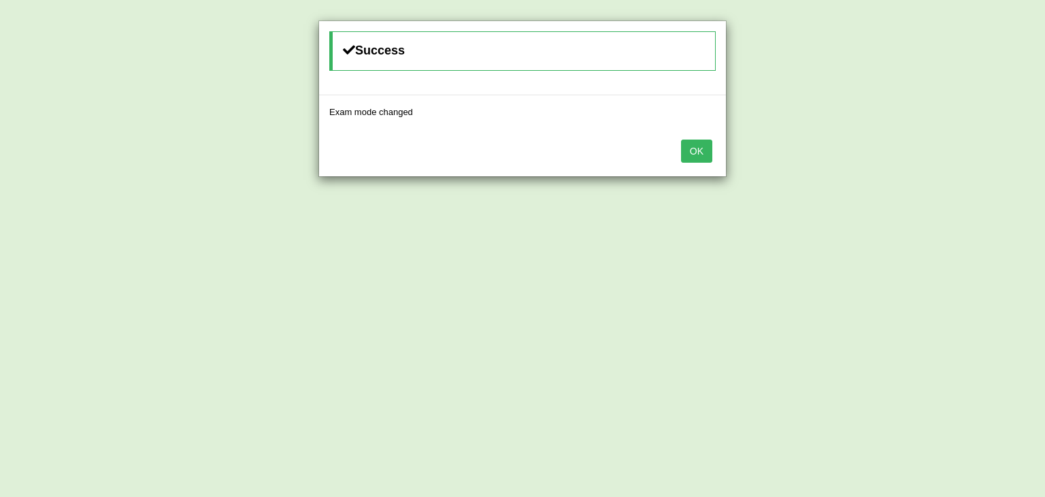
click at [701, 148] on button "OK" at bounding box center [696, 150] width 31 height 23
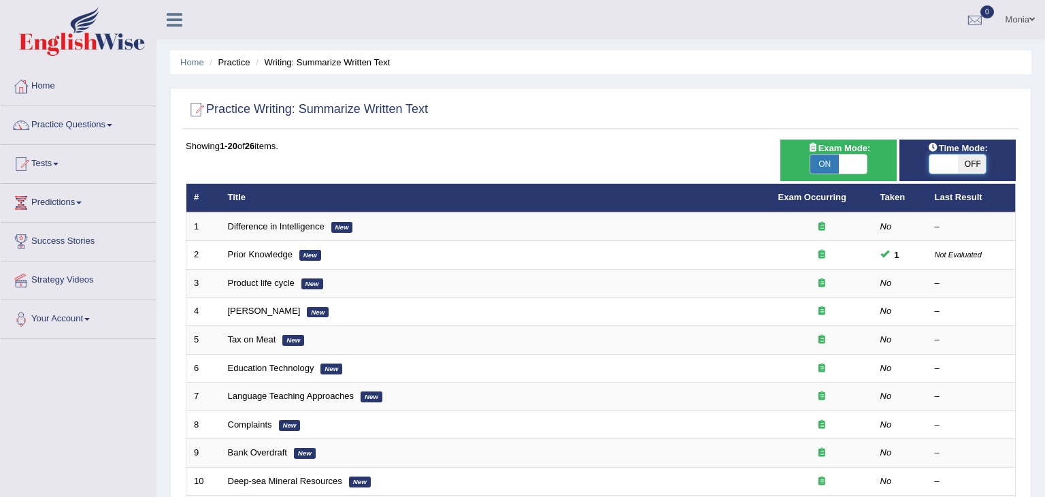
click at [946, 161] on span at bounding box center [943, 163] width 29 height 19
checkbox input "true"
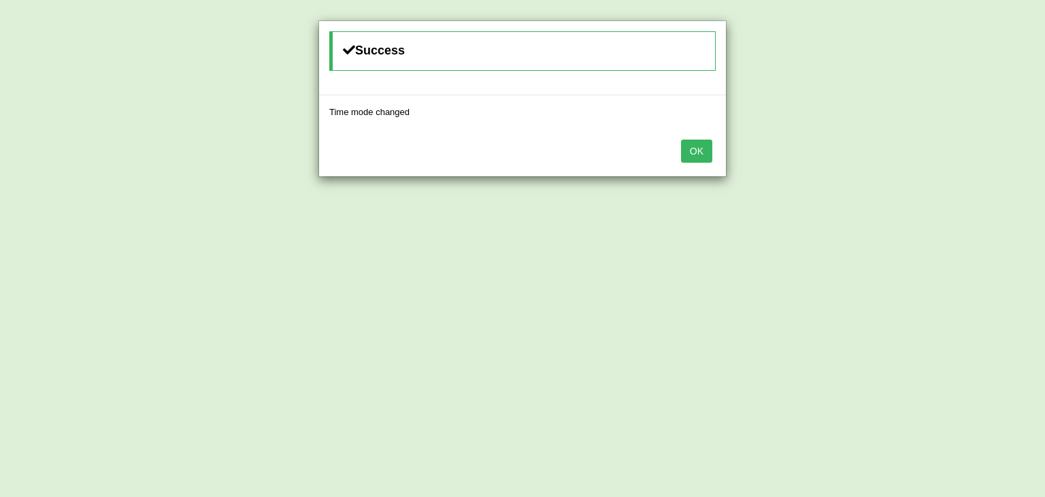
click at [704, 148] on button "OK" at bounding box center [696, 150] width 31 height 23
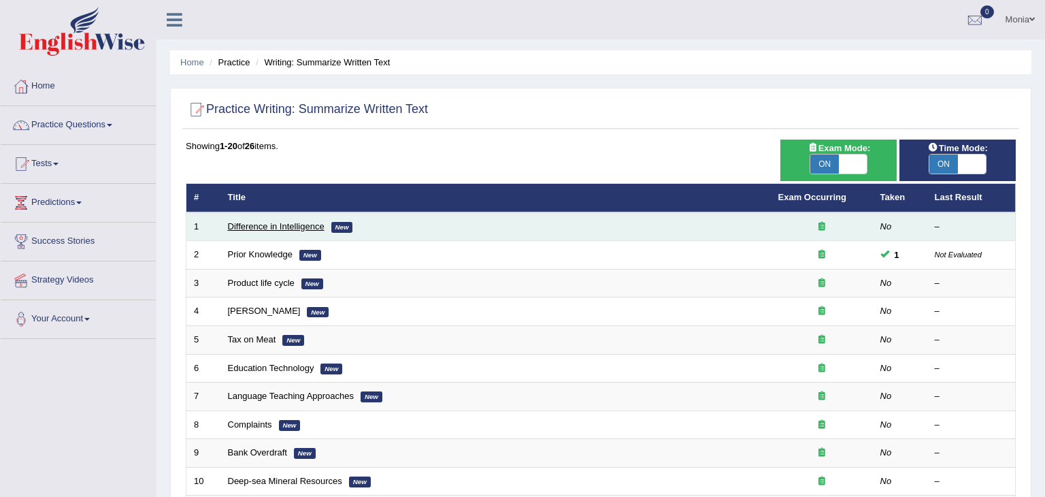
click at [276, 226] on link "Difference in Intelligence" at bounding box center [276, 226] width 97 height 10
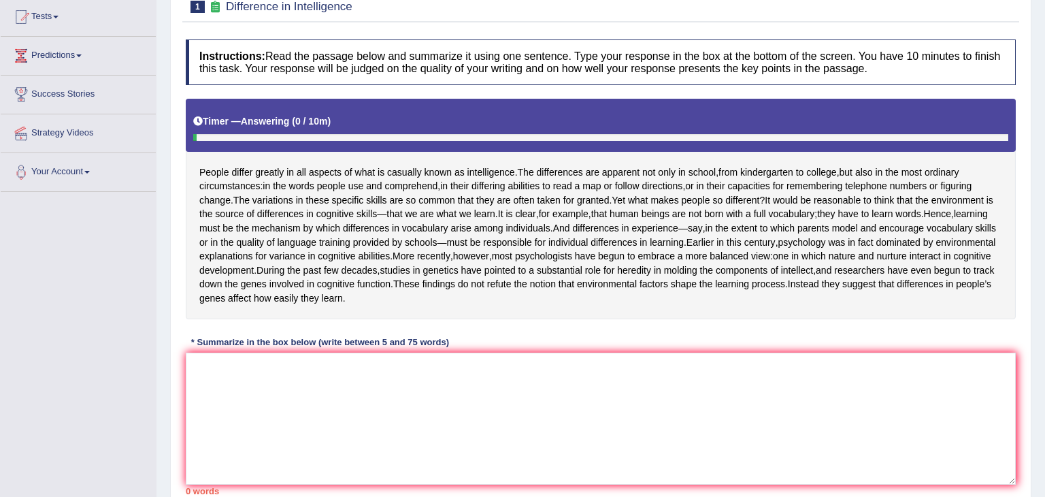
scroll to position [148, 0]
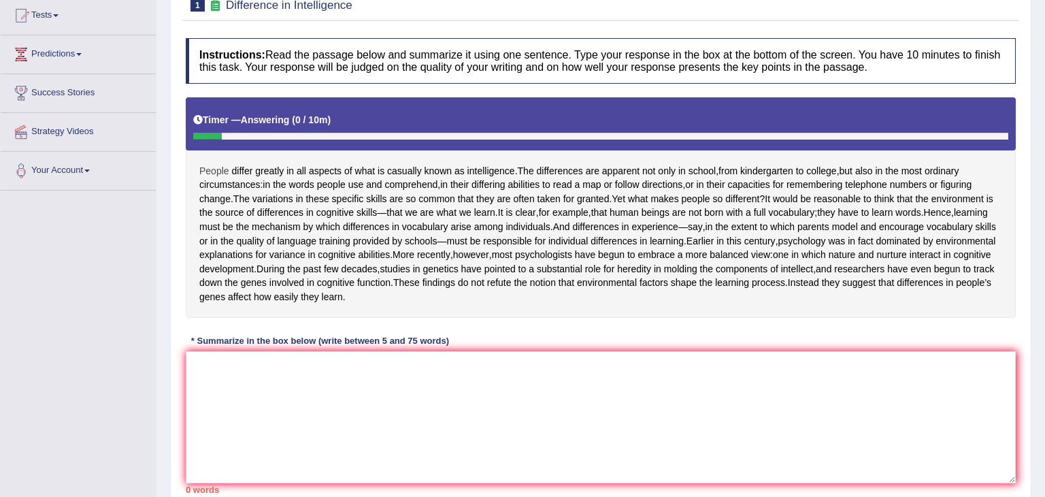
click at [227, 171] on span "People" at bounding box center [214, 171] width 30 height 14
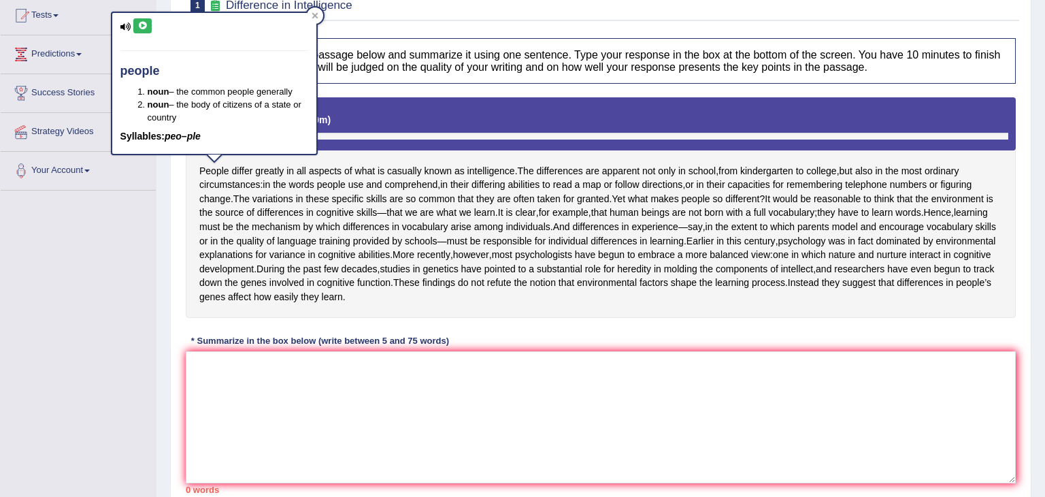
click at [155, 199] on div "Toggle navigation Home Practice Questions Speaking Practice Read Aloud Repeat S…" at bounding box center [522, 213] width 1045 height 723
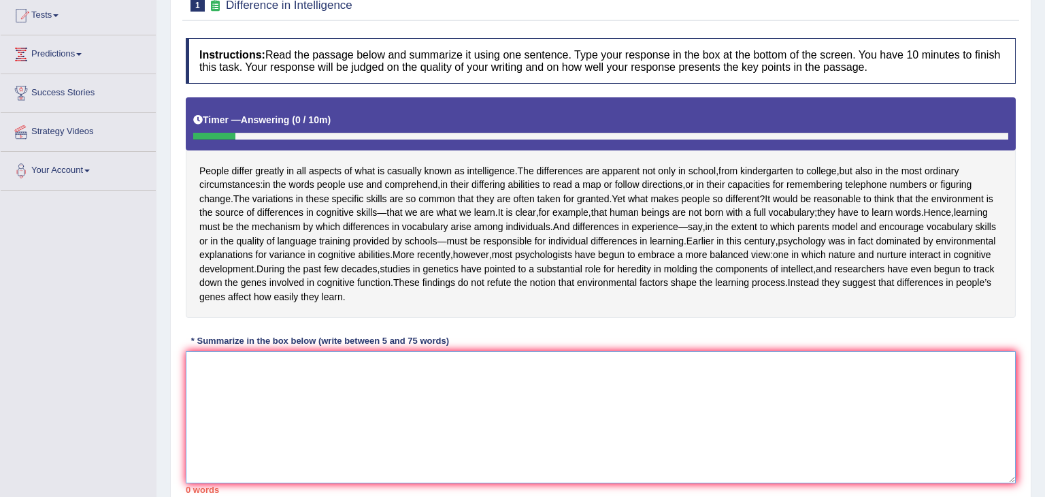
click at [367, 469] on textarea at bounding box center [601, 417] width 830 height 132
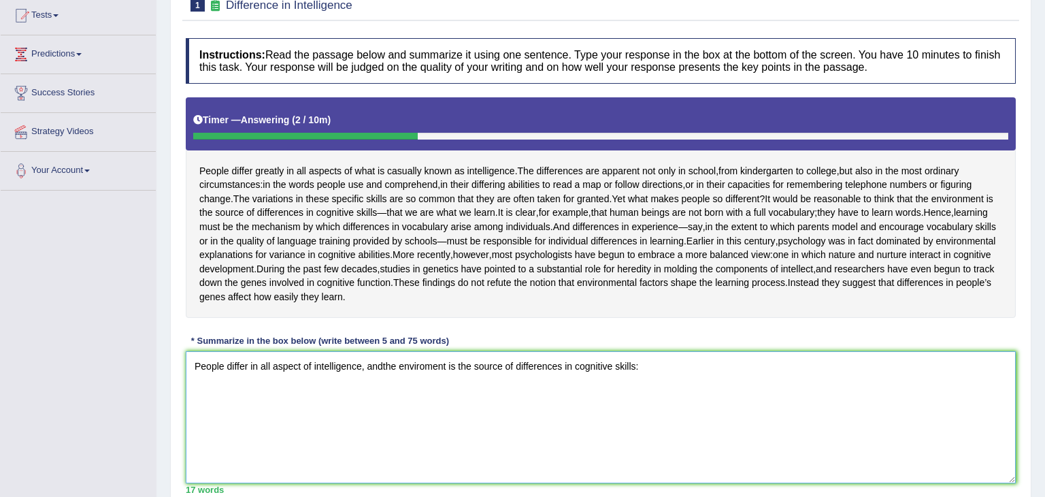
click at [384, 393] on textarea "People differ in all aspect of intelligence, andthe enviroment is the source of…" at bounding box center [601, 417] width 830 height 132
click at [645, 392] on textarea "People differ in all aspect of intelligence, and the enviroment is the source o…" at bounding box center [601, 417] width 830 height 132
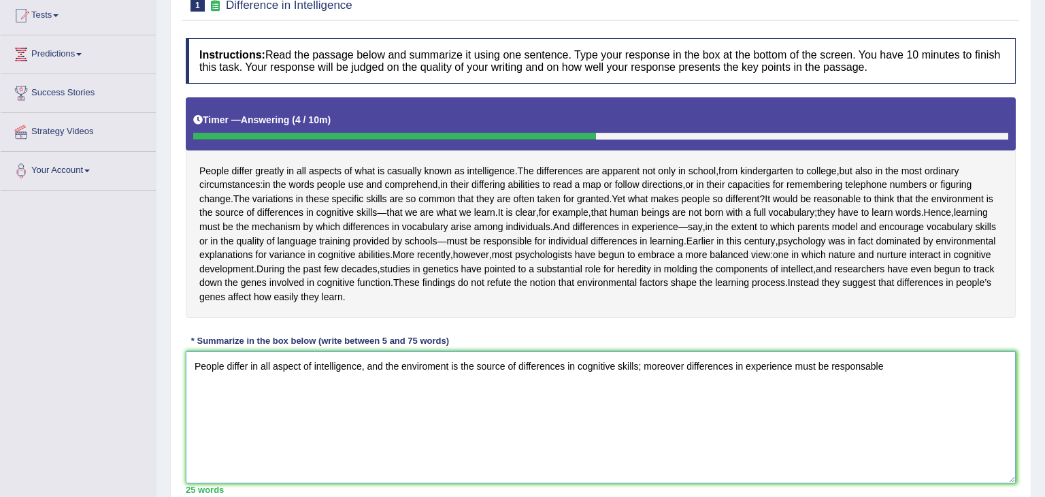
click at [874, 393] on textarea "People differ in all aspect of intelligence, and the enviroment is the source o…" at bounding box center [601, 417] width 830 height 132
click at [888, 399] on textarea "People differ in all aspect of intelligence, and the enviroment is the source o…" at bounding box center [601, 417] width 830 height 132
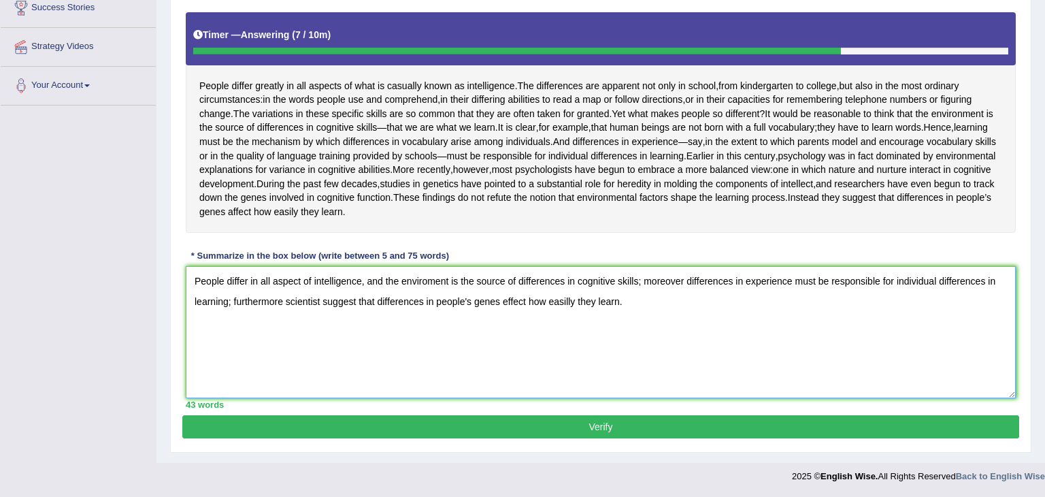
scroll to position [259, 0]
type textarea "People differ in all aspect of intelligence, and the enviroment is the source o…"
click at [655, 433] on button "Verify" at bounding box center [600, 426] width 837 height 23
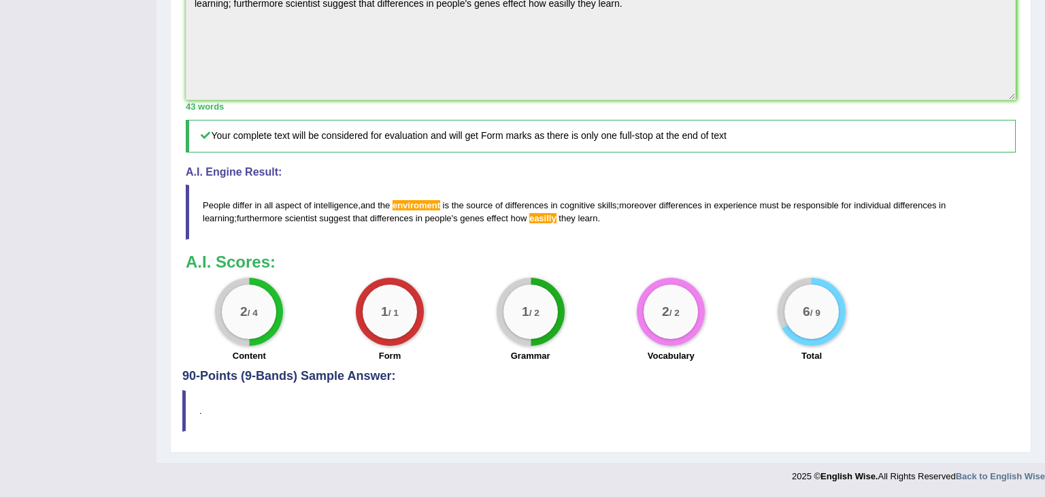
scroll to position [0, 0]
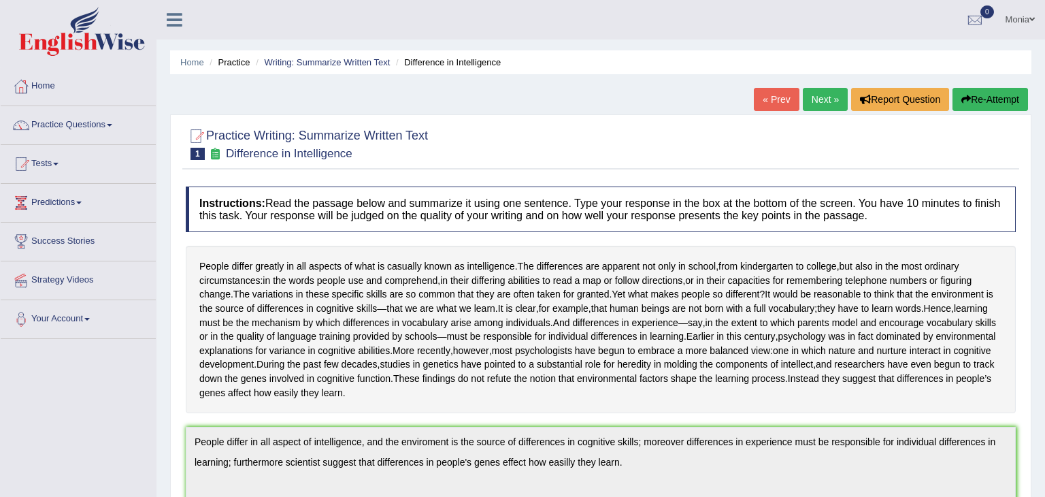
click at [820, 103] on link "Next »" at bounding box center [825, 99] width 45 height 23
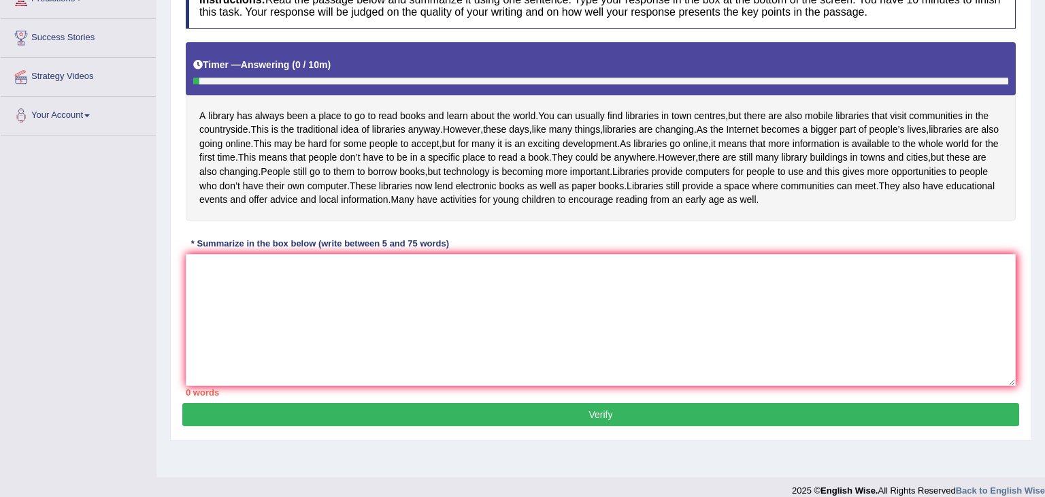
scroll to position [176, 0]
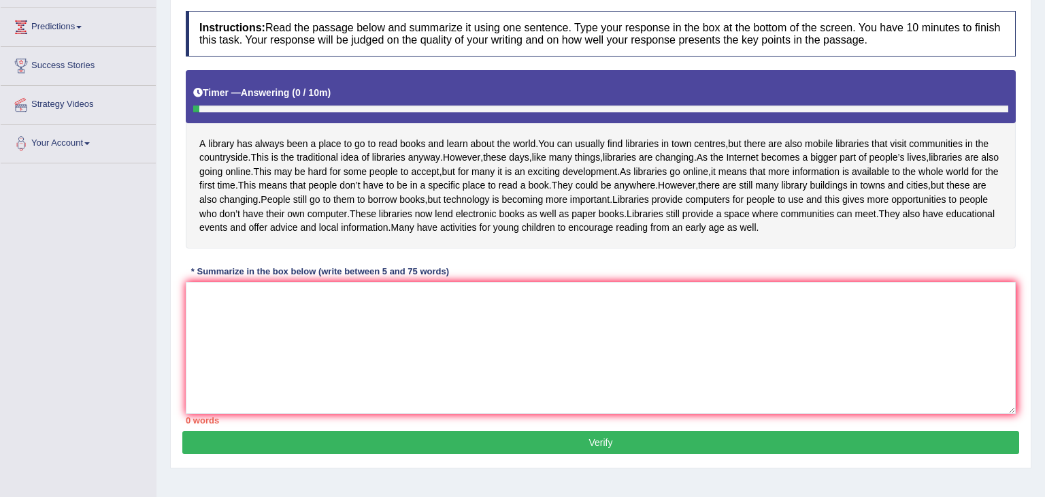
drag, startPoint x: 1044, startPoint y: 147, endPoint x: 1044, endPoint y: 267, distance: 120.4
click at [1044, 267] on div "Home Practice Writing: Summarize Written Text A library « Prev Next » Report Qu…" at bounding box center [600, 164] width 889 height 680
click at [271, 379] on textarea at bounding box center [601, 348] width 830 height 132
click at [201, 339] on textarea "Alibrary" at bounding box center [601, 348] width 830 height 132
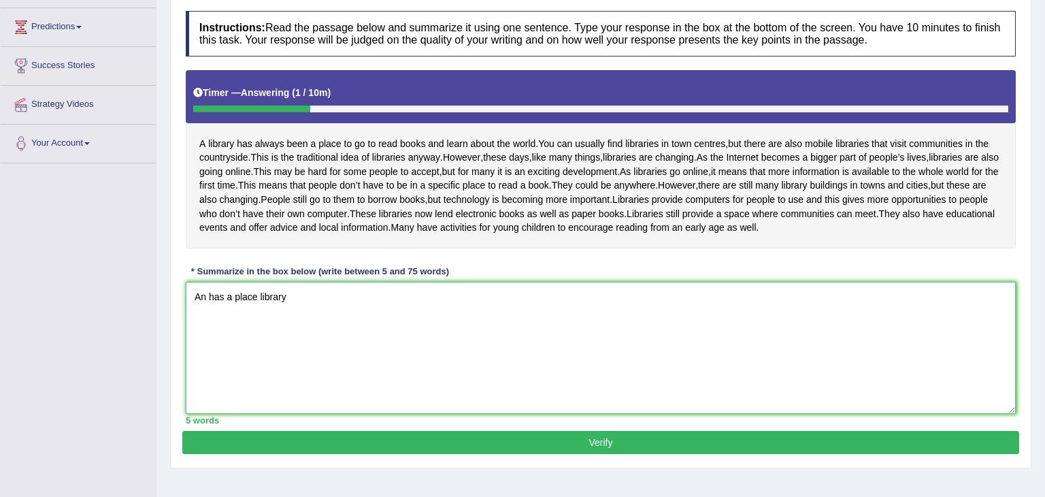
click at [204, 333] on textarea "An has a place library" at bounding box center [601, 348] width 830 height 132
click at [325, 335] on textarea "An library has a place library" at bounding box center [601, 348] width 830 height 132
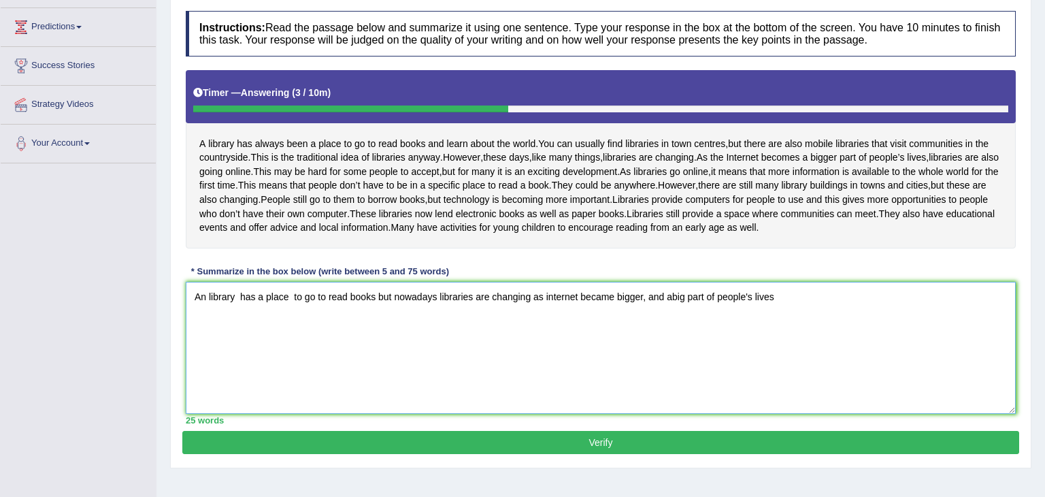
click at [659, 336] on textarea "An library has a place to go to read books but nowadays libraries are changing …" at bounding box center [601, 348] width 830 height 132
click at [679, 340] on textarea "An library has a place to go to read books but nowadays libraries are changing …" at bounding box center [601, 348] width 830 height 132
click at [776, 343] on textarea "An library has a place to go to read books but nowadays libraries are changing …" at bounding box center [601, 348] width 830 height 132
click at [787, 340] on textarea "An library has a place to go to read books but nowadays libraries are changing …" at bounding box center [601, 348] width 830 height 132
click at [950, 196] on div "A library has always been a place to go to read books and learn about the world…" at bounding box center [601, 159] width 830 height 178
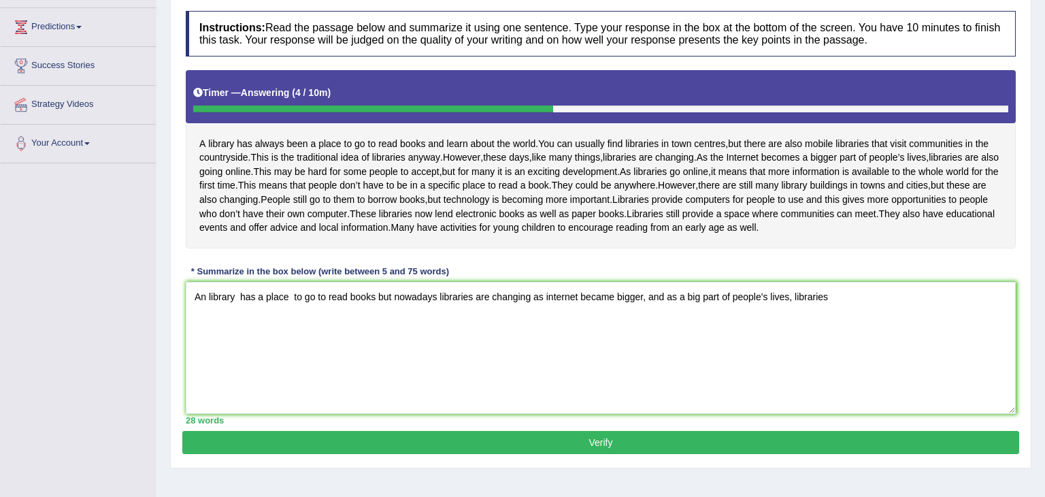
scroll to position [232, 0]
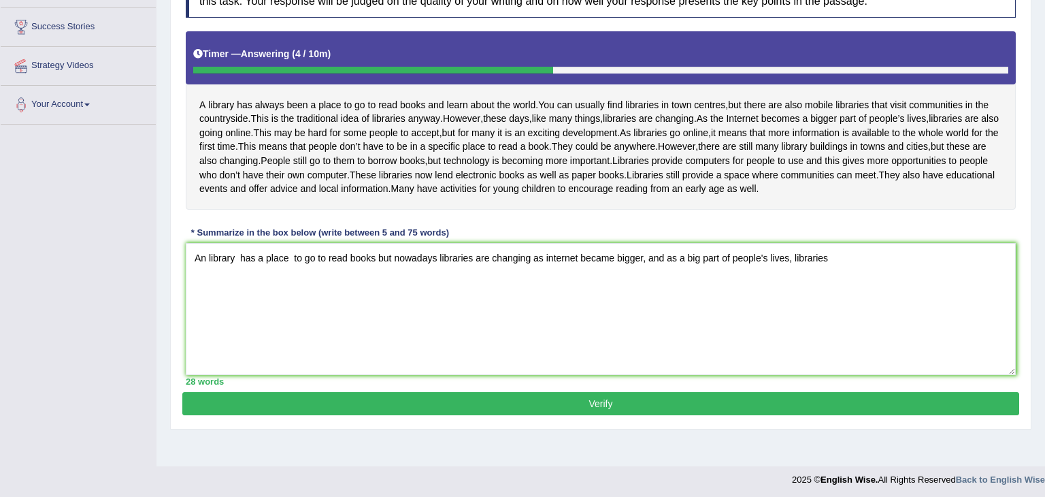
click at [950, 196] on div "A library has always been a place to go to read books and learn about the world…" at bounding box center [601, 120] width 830 height 178
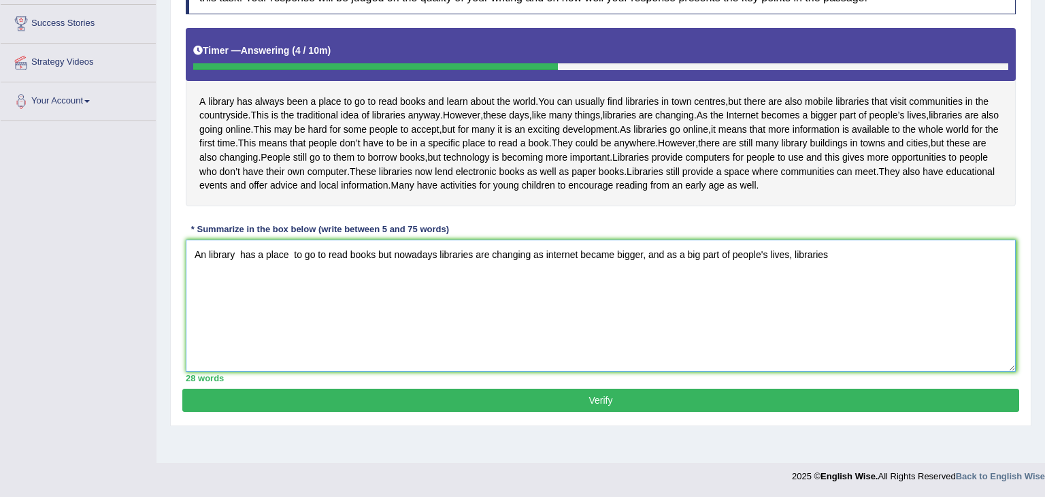
click at [824, 285] on textarea "An library has a place to go to read books but nowadays libraries are changing …" at bounding box center [601, 305] width 830 height 132
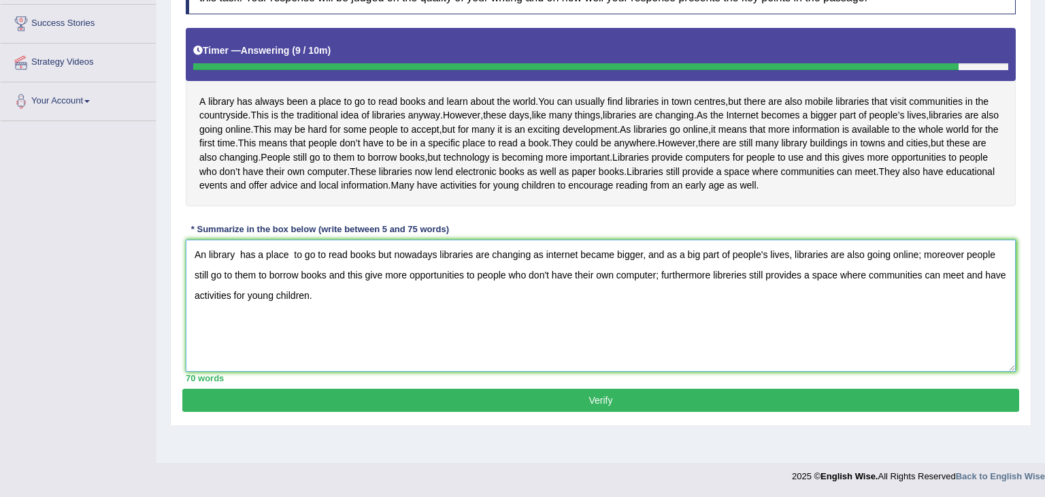
click at [1012, 316] on textarea "An library has a place to go to read books but nowadays libraries are changing …" at bounding box center [601, 305] width 830 height 132
click at [206, 282] on textarea "An library has a place to go to read books but nowadays libraries are changing …" at bounding box center [601, 305] width 830 height 132
click at [249, 282] on textarea "A library has a place to go to read books but nowadays libraries are changing a…" at bounding box center [601, 305] width 830 height 132
click at [232, 283] on textarea "A library has always been a place to go to read books but nowadays libraries ar…" at bounding box center [601, 305] width 830 height 132
type textarea "A library has always been a place to go to read books but nowadays libraries ar…"
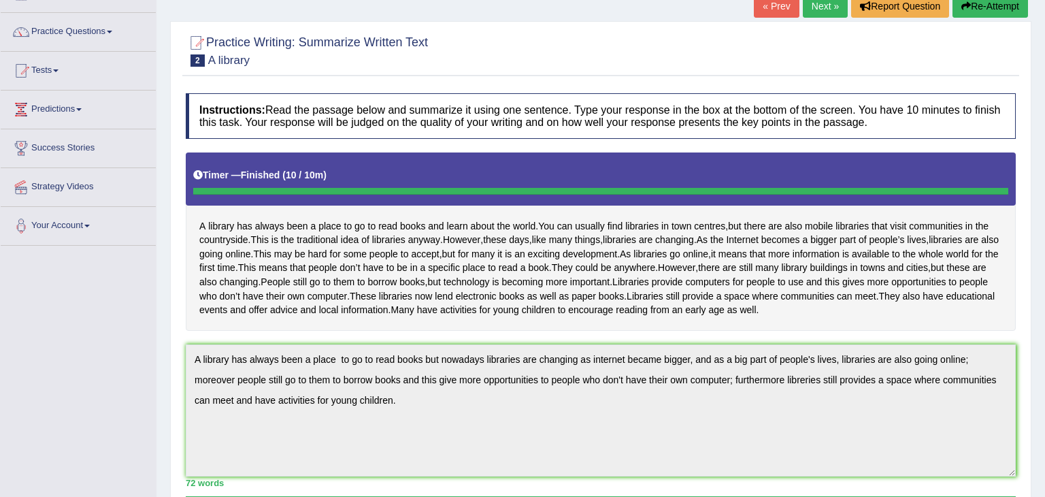
scroll to position [6, 0]
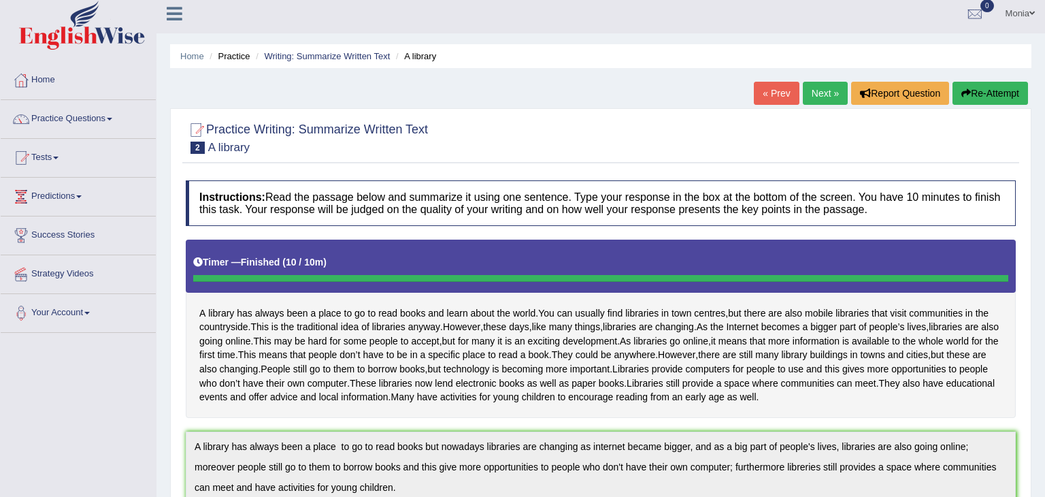
click at [776, 90] on link "« Prev" at bounding box center [776, 93] width 45 height 23
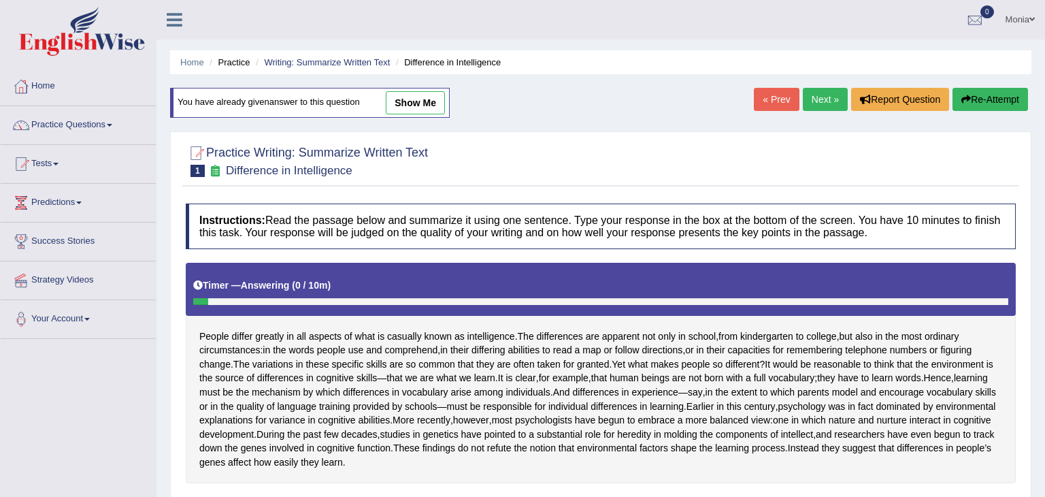
click at [420, 96] on link "show me" at bounding box center [415, 102] width 59 height 23
type textarea "People differ in all aspect of intelligence, and the enviroment is the source o…"
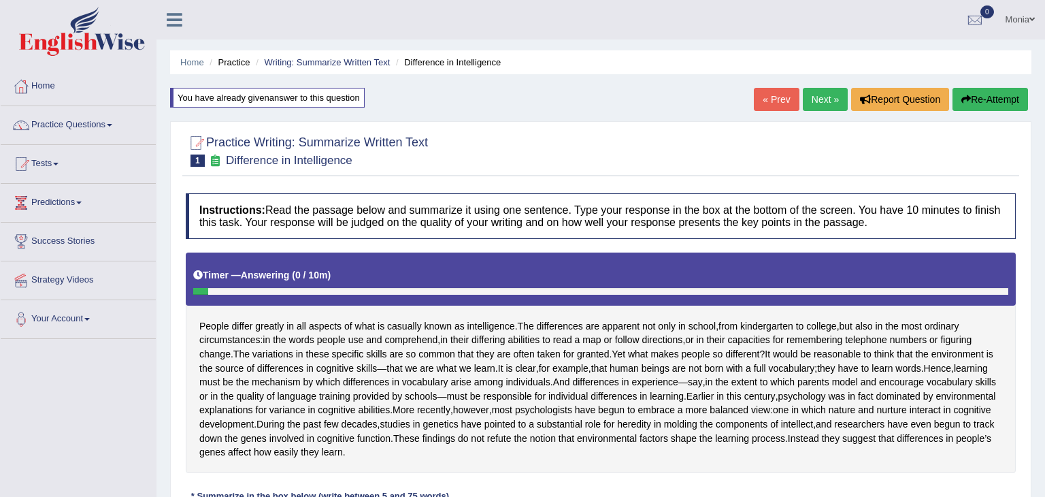
click at [420, 96] on div "Home Practice Writing: Summarize Written Text Difference in Intelligence You ha…" at bounding box center [600, 500] width 889 height 1001
click at [817, 98] on link "Next »" at bounding box center [825, 99] width 45 height 23
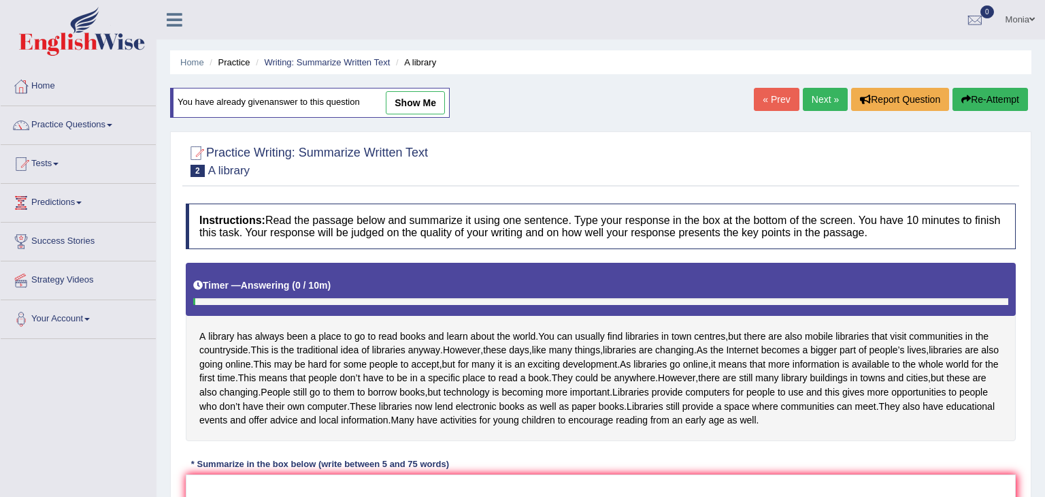
click at [419, 96] on link "show me" at bounding box center [415, 102] width 59 height 23
type textarea "A library has always been a place to go to read books but nowadays libraries ar…"
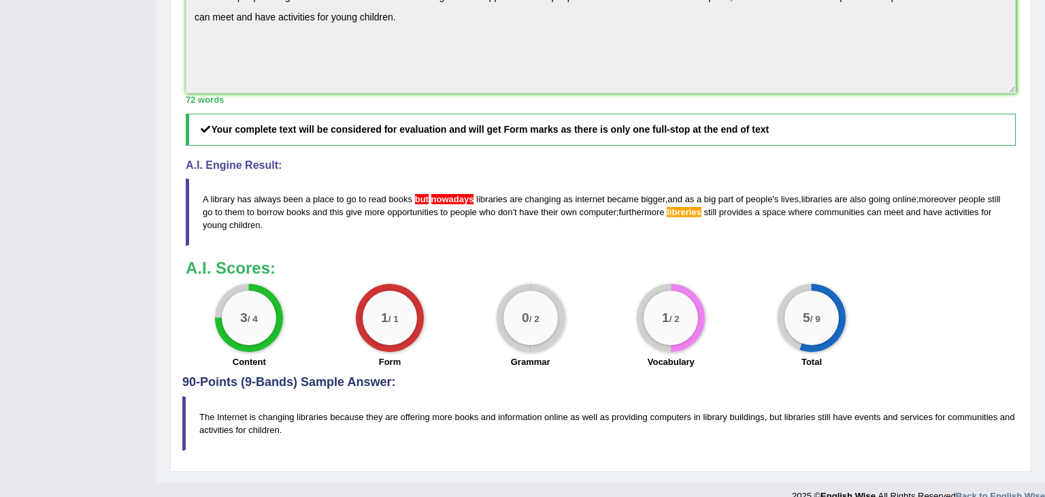
scroll to position [503, 0]
